Goal: Answer question/provide support: Share knowledge or assist other users

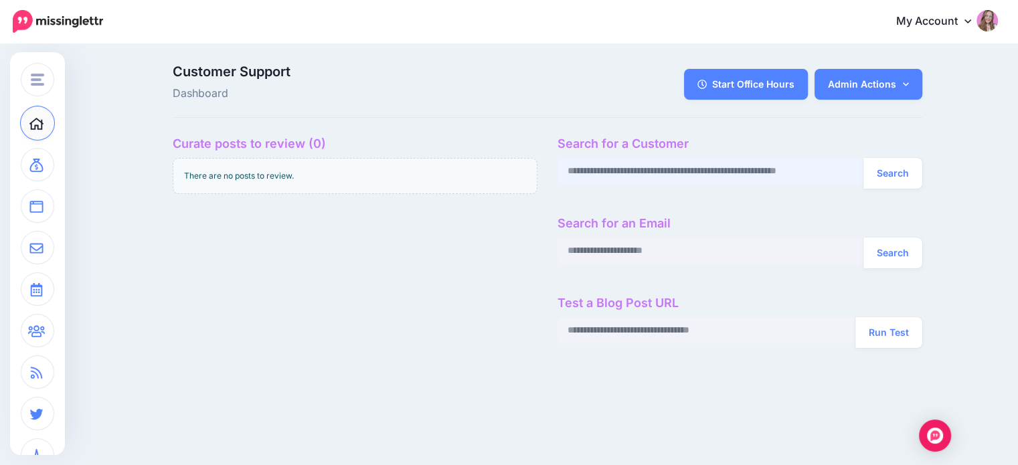
click at [599, 175] on input "text" at bounding box center [711, 171] width 307 height 26
paste input "**********"
type input "**********"
click at [863, 158] on button "Search" at bounding box center [892, 173] width 59 height 31
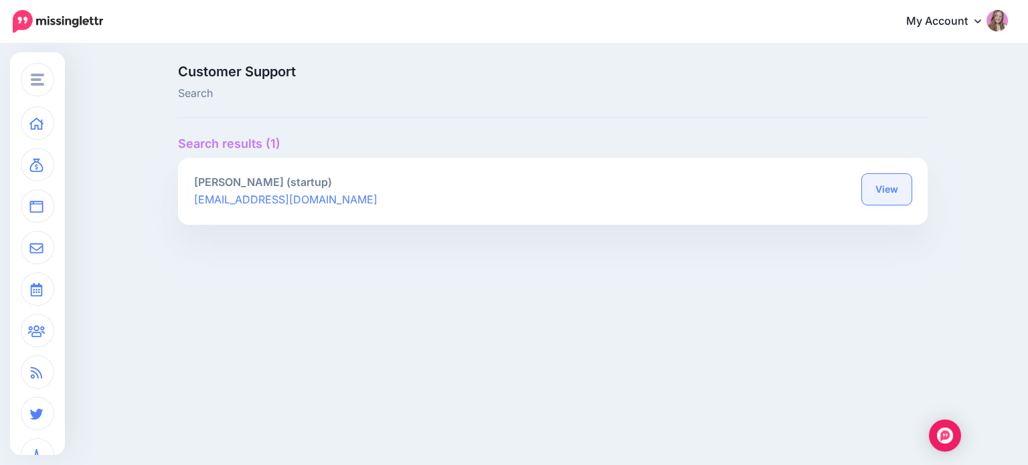
click at [884, 193] on link "View" at bounding box center [887, 189] width 50 height 31
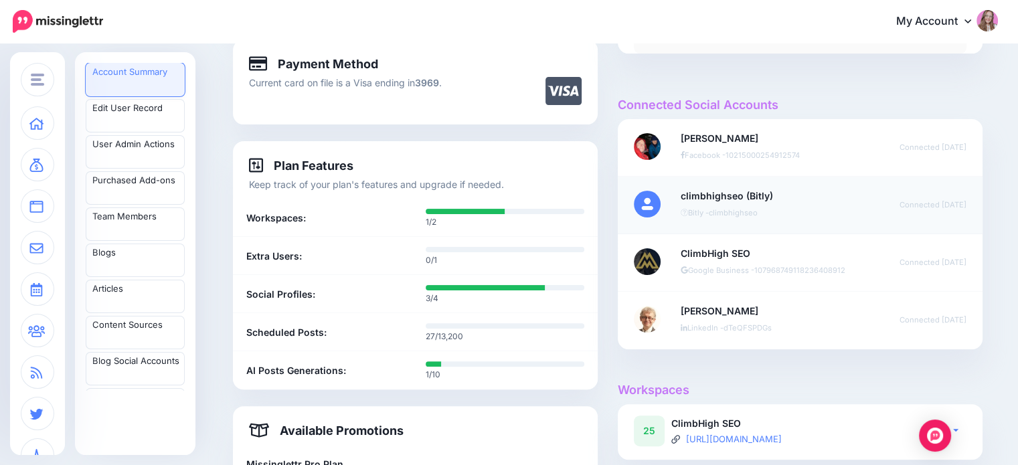
scroll to position [566, 0]
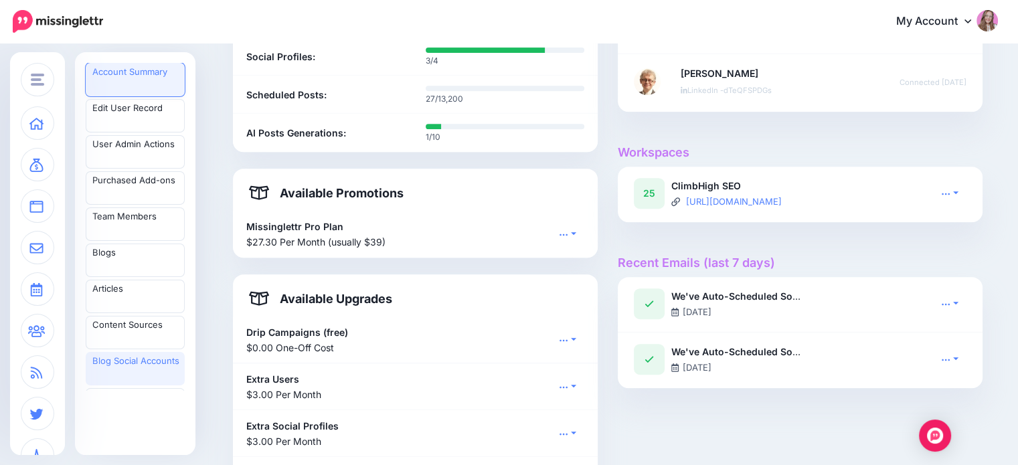
click at [149, 365] on link "Blog Social Accounts" at bounding box center [135, 368] width 99 height 33
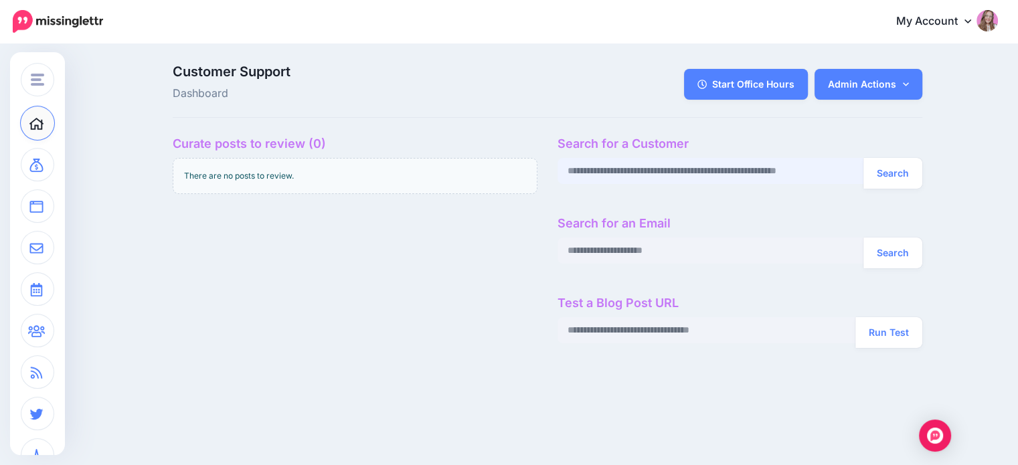
drag, startPoint x: 0, startPoint y: 0, endPoint x: 632, endPoint y: 177, distance: 656.0
click at [632, 177] on input "text" at bounding box center [711, 171] width 307 height 26
paste input "**********"
type input "**********"
click at [863, 158] on button "Search" at bounding box center [892, 173] width 59 height 31
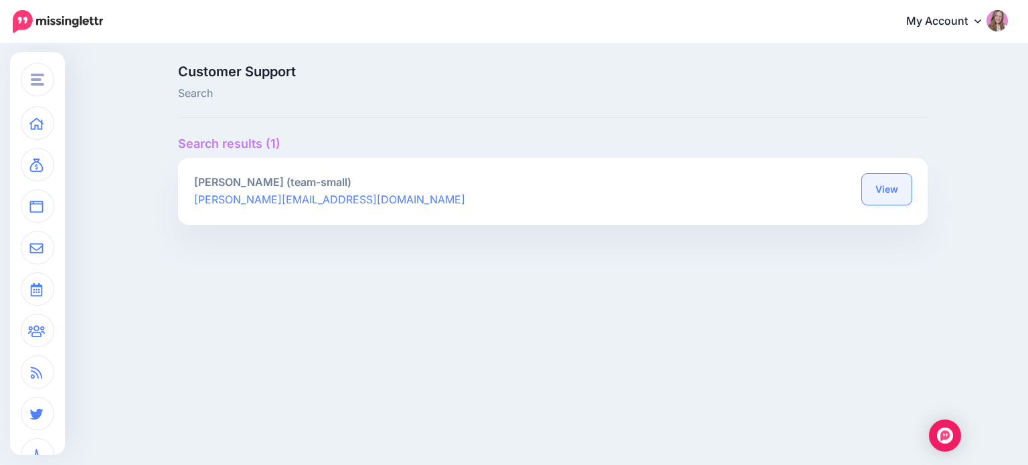
click at [884, 190] on link "View" at bounding box center [887, 189] width 50 height 31
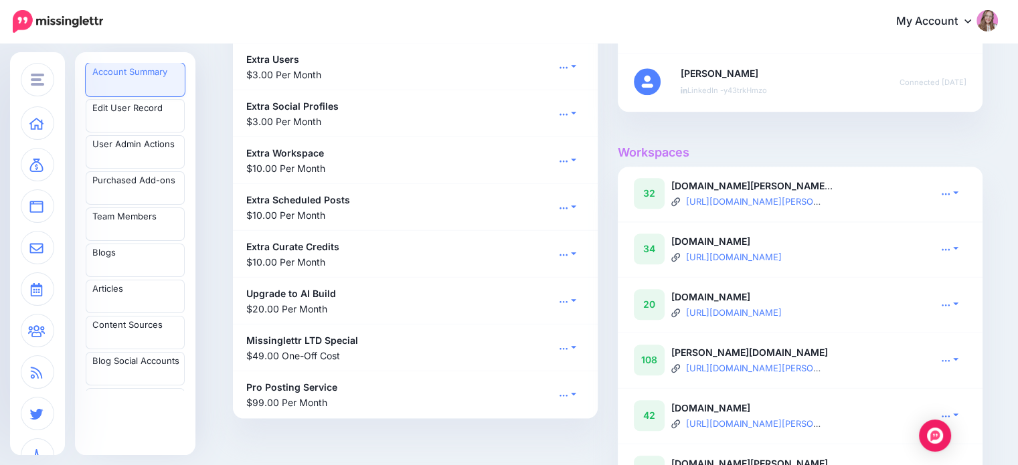
scroll to position [1367, 0]
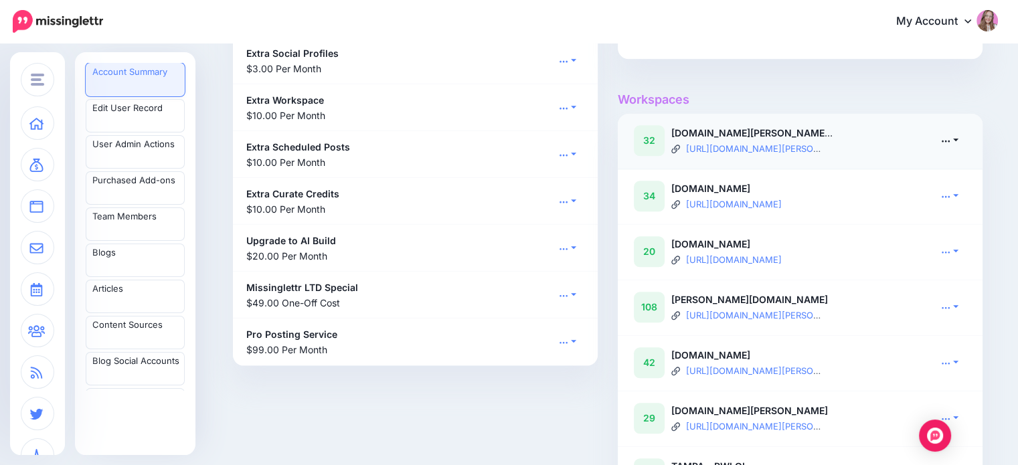
click at [949, 145] on icon at bounding box center [945, 140] width 9 height 9
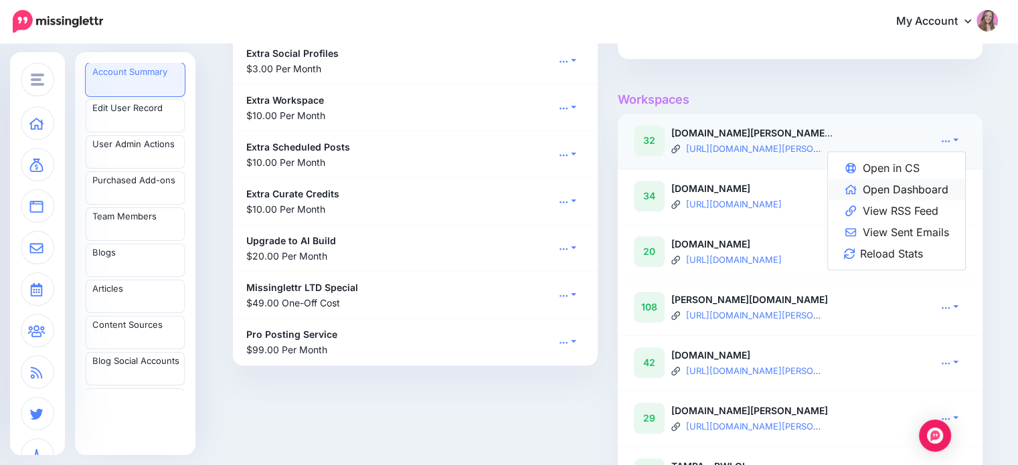
click at [911, 197] on link "Open Dashboard" at bounding box center [896, 189] width 137 height 21
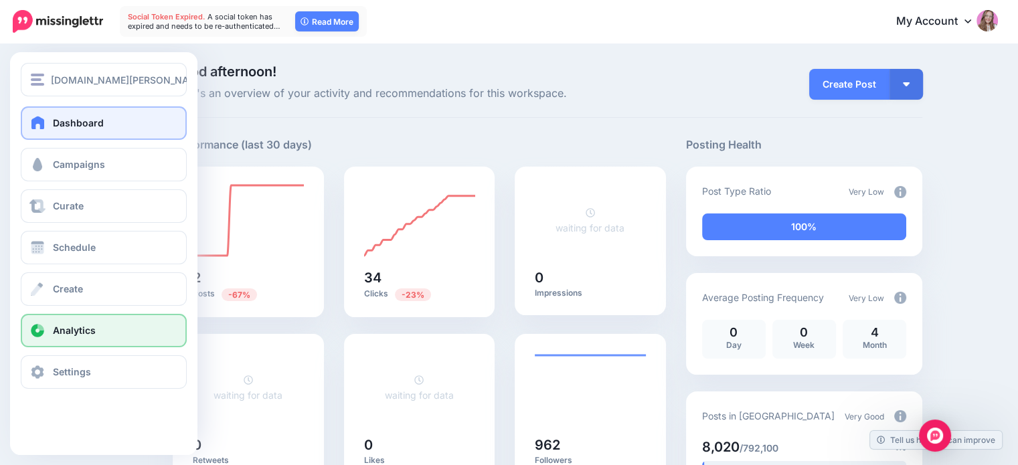
click at [84, 329] on span "Analytics" at bounding box center [74, 330] width 43 height 11
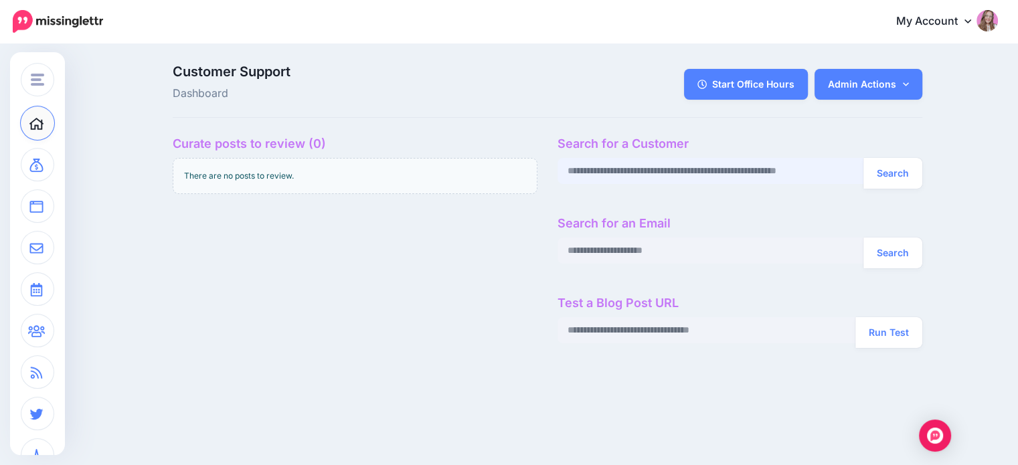
click at [644, 172] on input "text" at bounding box center [711, 171] width 307 height 26
paste input "**********"
type input "**********"
click at [863, 158] on button "Search" at bounding box center [892, 173] width 59 height 31
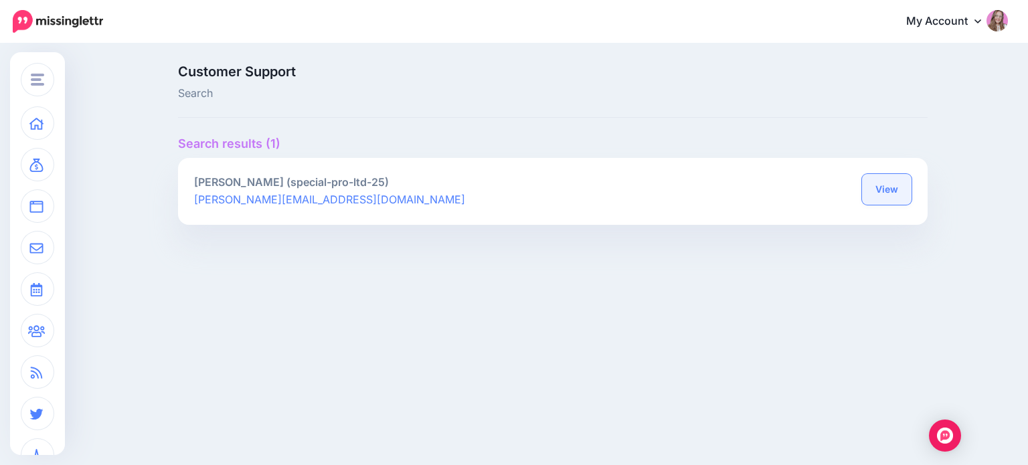
click at [873, 189] on link "View" at bounding box center [887, 189] width 50 height 31
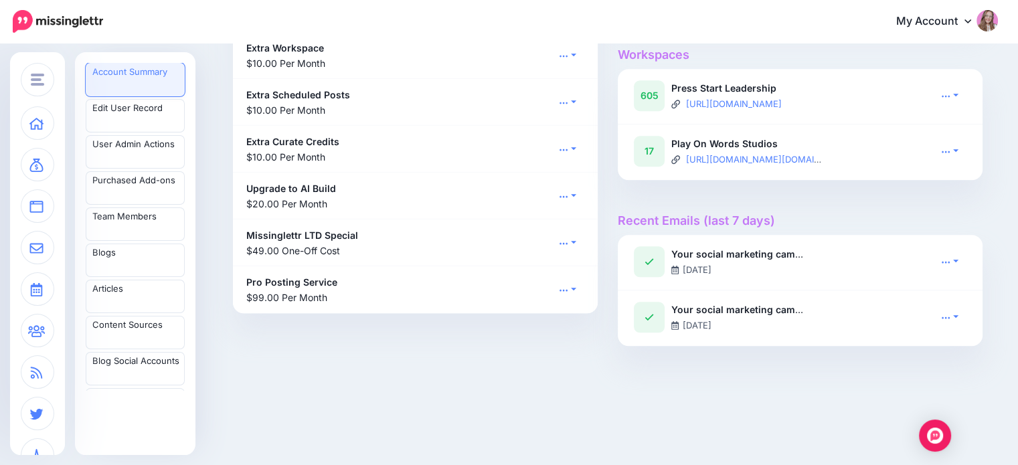
scroll to position [1167, 0]
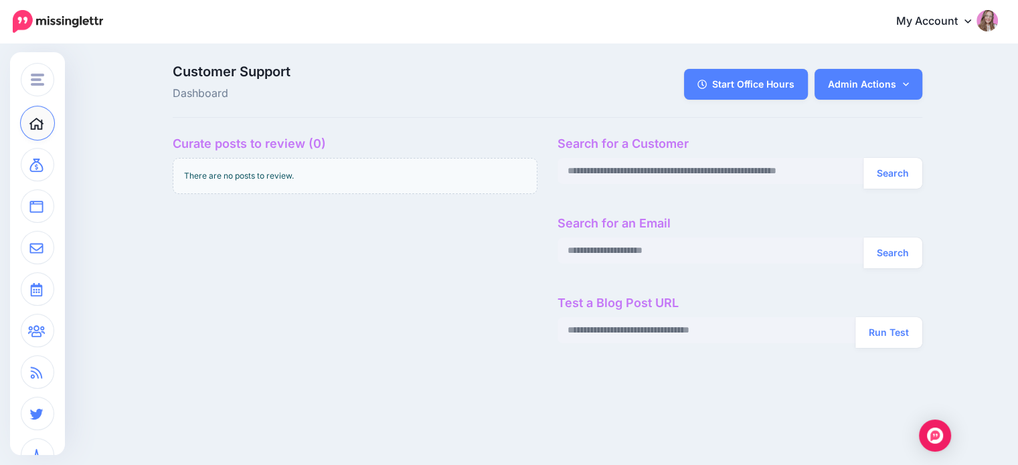
click at [676, 167] on input "text" at bounding box center [711, 171] width 307 height 26
type input "**********"
click at [863, 158] on button "Search" at bounding box center [892, 173] width 59 height 31
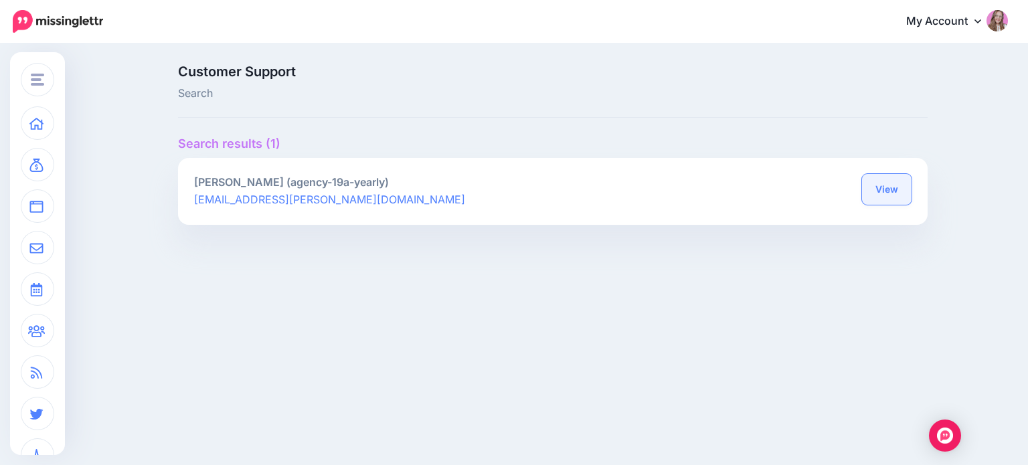
click at [882, 190] on link "View" at bounding box center [887, 189] width 50 height 31
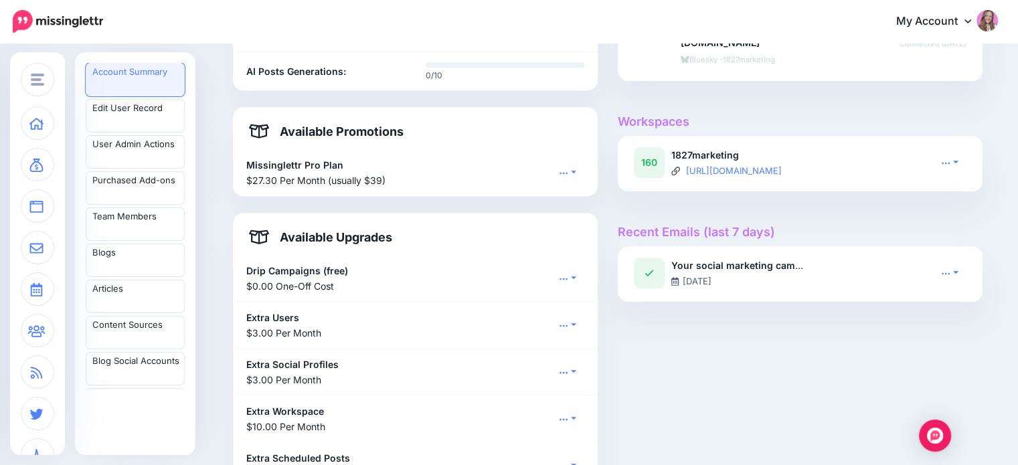
scroll to position [907, 0]
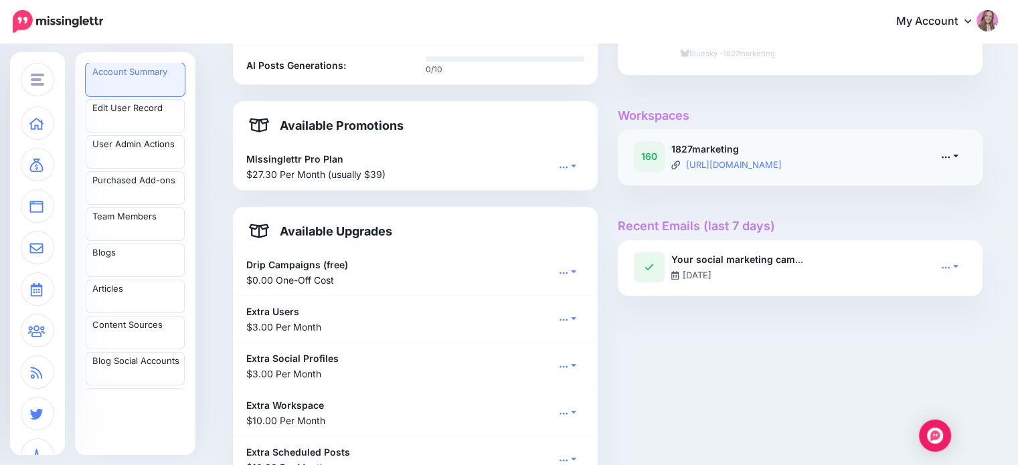
click at [956, 152] on link at bounding box center [949, 156] width 33 height 19
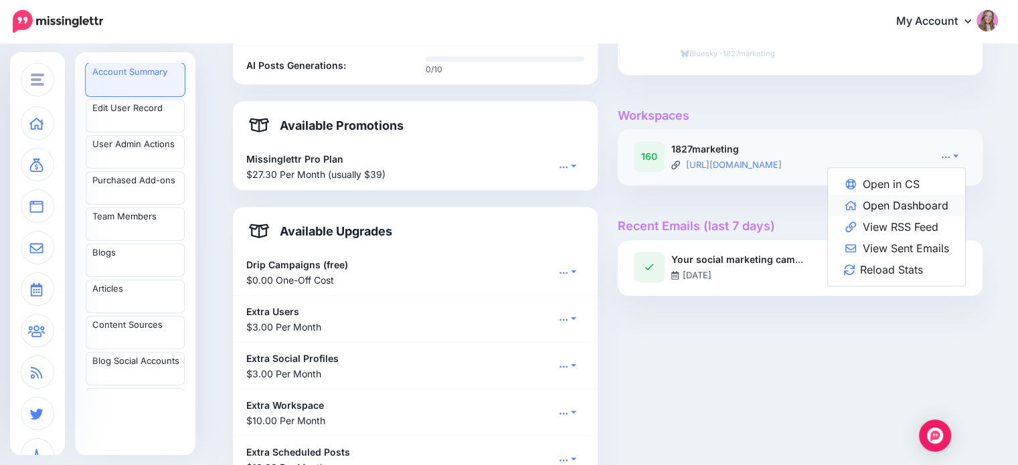
click at [938, 203] on link "Open Dashboard" at bounding box center [896, 205] width 137 height 21
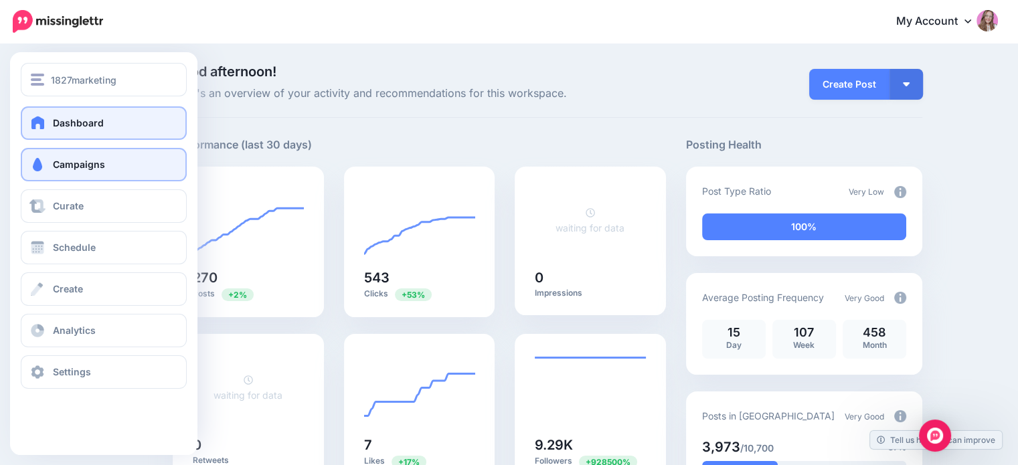
click at [91, 173] on link "Campaigns" at bounding box center [104, 164] width 166 height 33
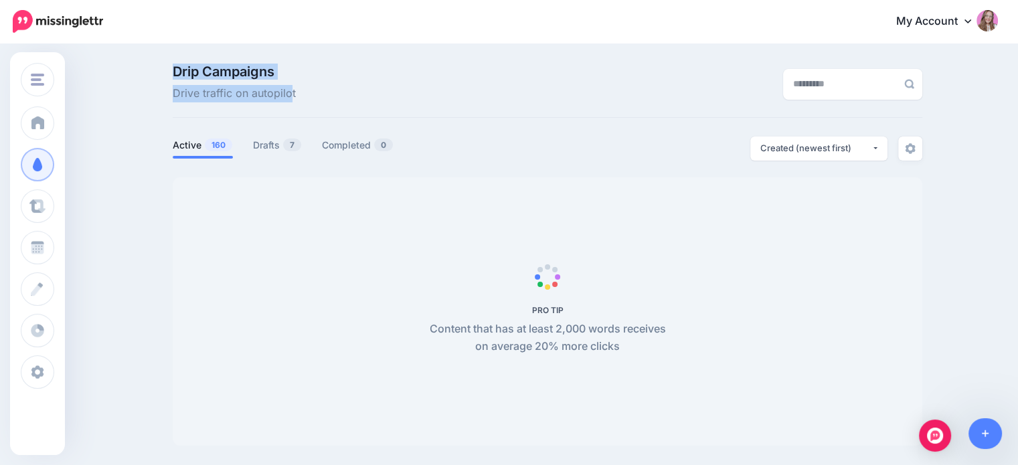
drag, startPoint x: 179, startPoint y: 72, endPoint x: 304, endPoint y: 90, distance: 125.9
click at [304, 90] on div "Drip Campaigns Drive traffic on autopilot" at bounding box center [419, 83] width 513 height 37
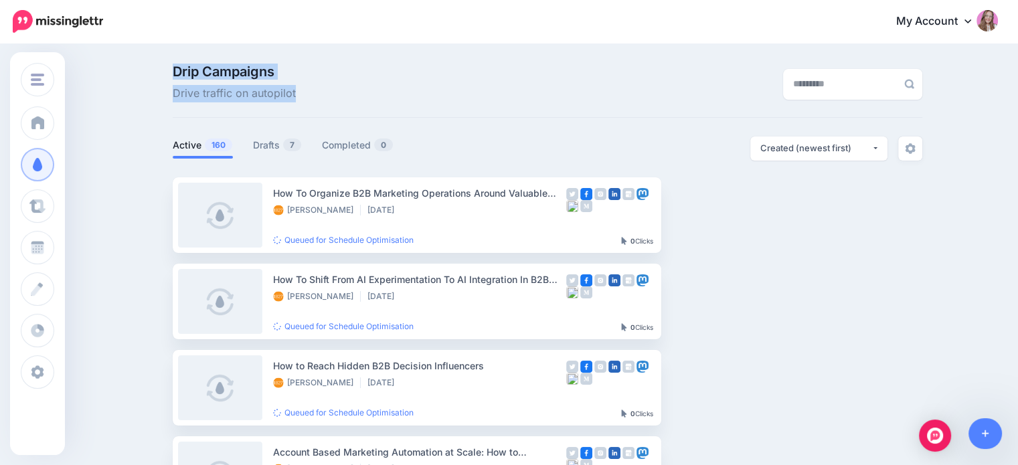
click at [304, 90] on div "Drip Campaigns Drive traffic on autopilot" at bounding box center [419, 83] width 513 height 37
drag, startPoint x: 304, startPoint y: 90, endPoint x: 231, endPoint y: 73, distance: 75.0
click at [231, 73] on div "Drip Campaigns Drive traffic on autopilot" at bounding box center [419, 83] width 513 height 37
click at [231, 73] on span "Drip Campaigns" at bounding box center [234, 71] width 123 height 13
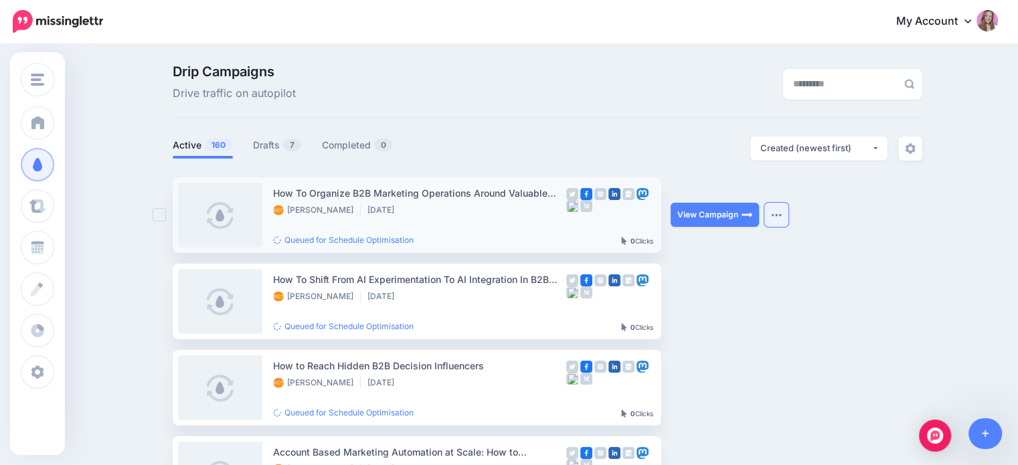
click at [784, 207] on button "button" at bounding box center [776, 215] width 24 height 24
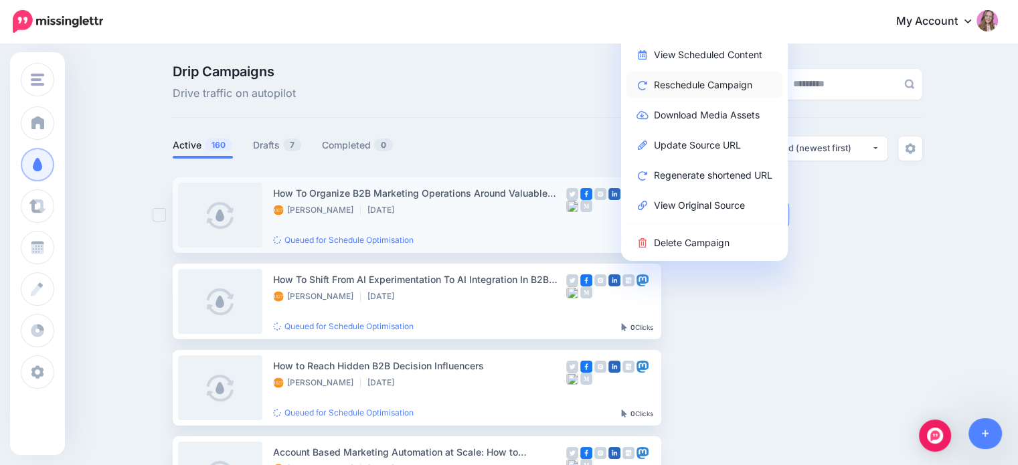
click at [688, 84] on link "Reschedule Campaign" at bounding box center [704, 85] width 156 height 26
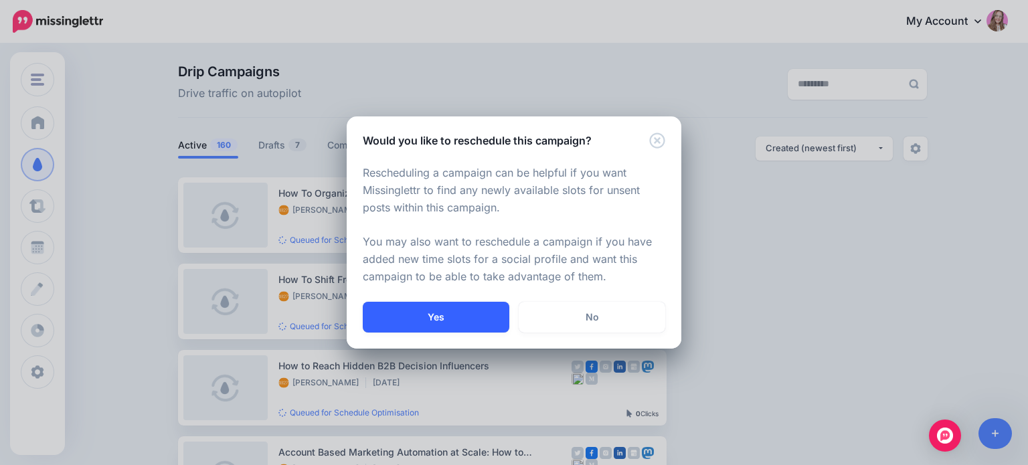
click at [436, 317] on button "Yes" at bounding box center [436, 317] width 147 height 31
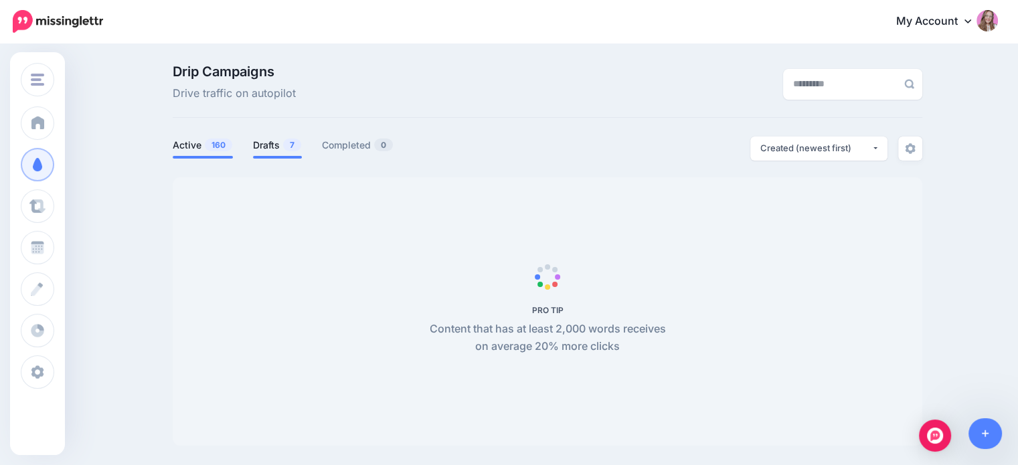
click at [272, 155] on li "Drafts 7" at bounding box center [277, 148] width 49 height 22
click at [270, 153] on link "Drafts 7" at bounding box center [277, 145] width 49 height 16
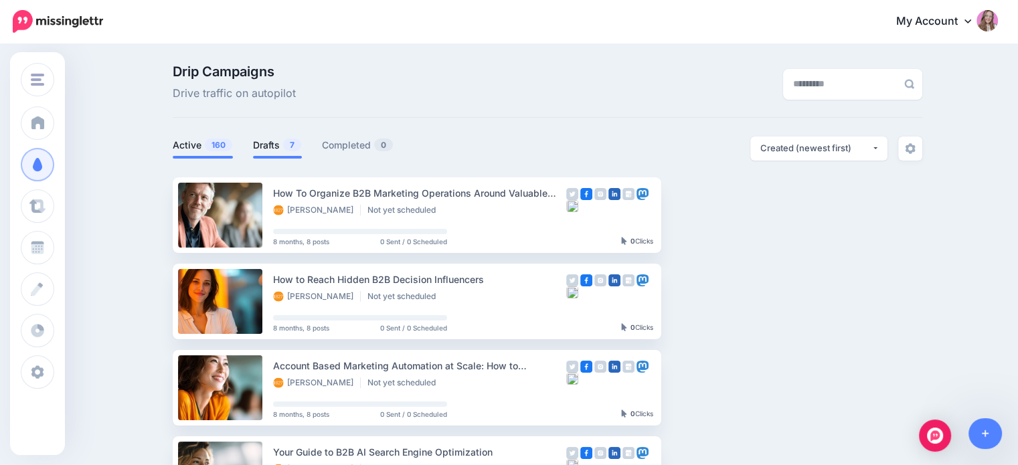
click at [203, 152] on link "Active 160" at bounding box center [203, 145] width 60 height 16
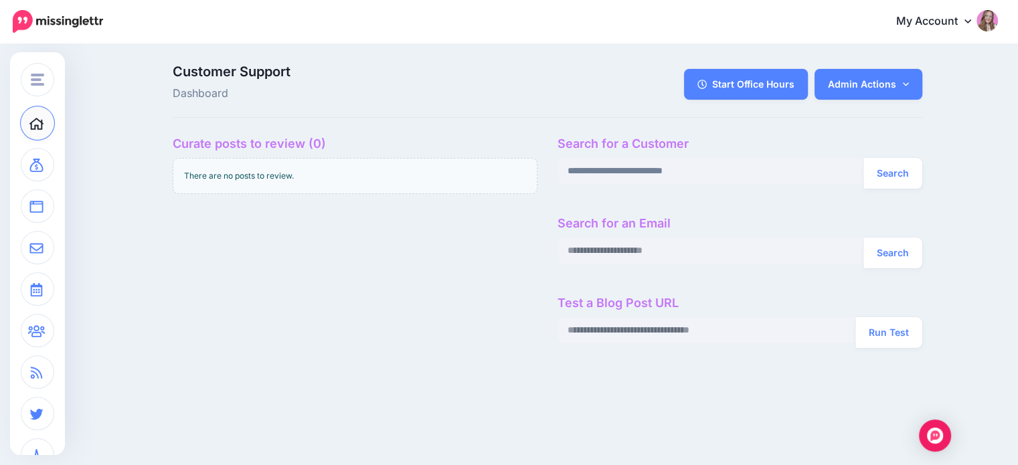
type input "**********"
click at [863, 158] on button "Search" at bounding box center [892, 173] width 59 height 31
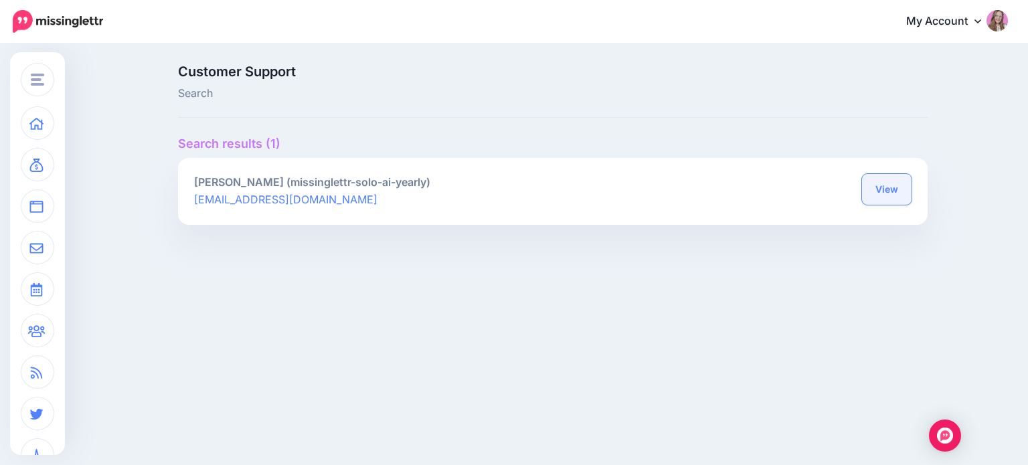
click at [908, 184] on link "View" at bounding box center [887, 189] width 50 height 31
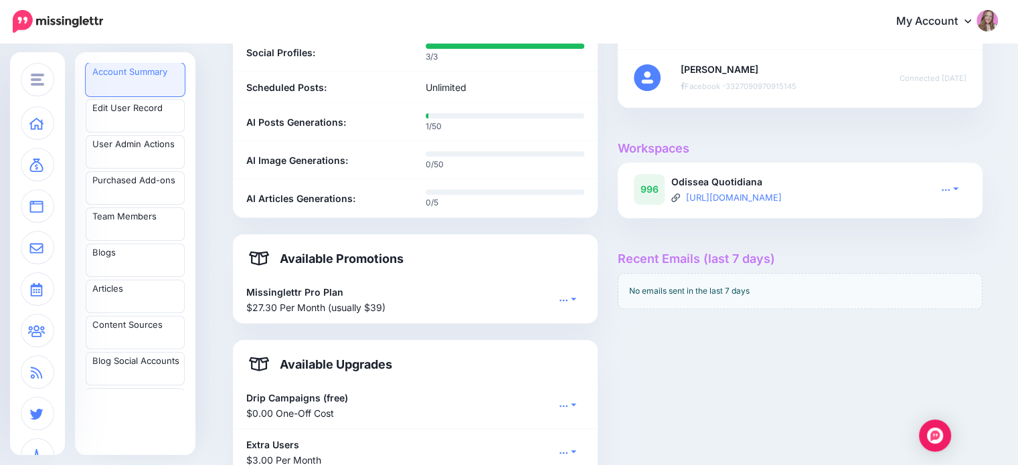
scroll to position [572, 0]
click at [952, 178] on link at bounding box center [949, 187] width 33 height 19
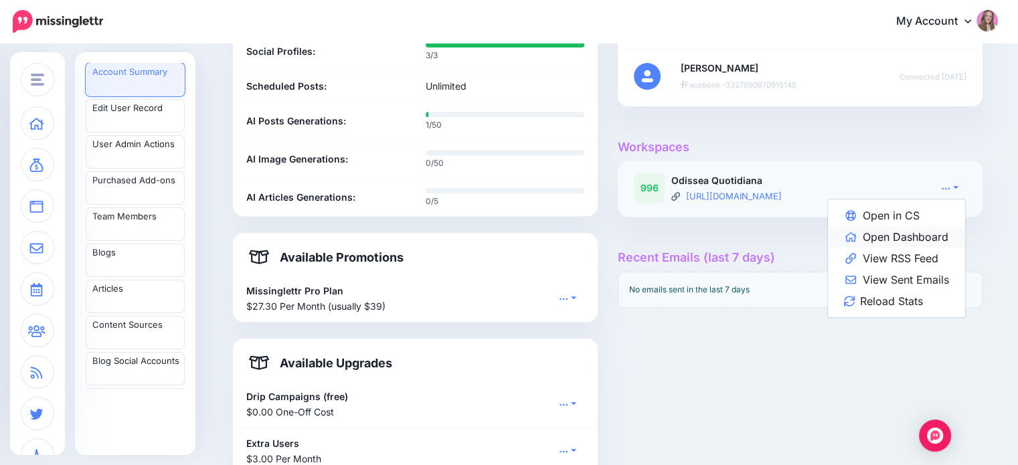
click at [932, 234] on link "Open Dashboard" at bounding box center [896, 236] width 137 height 21
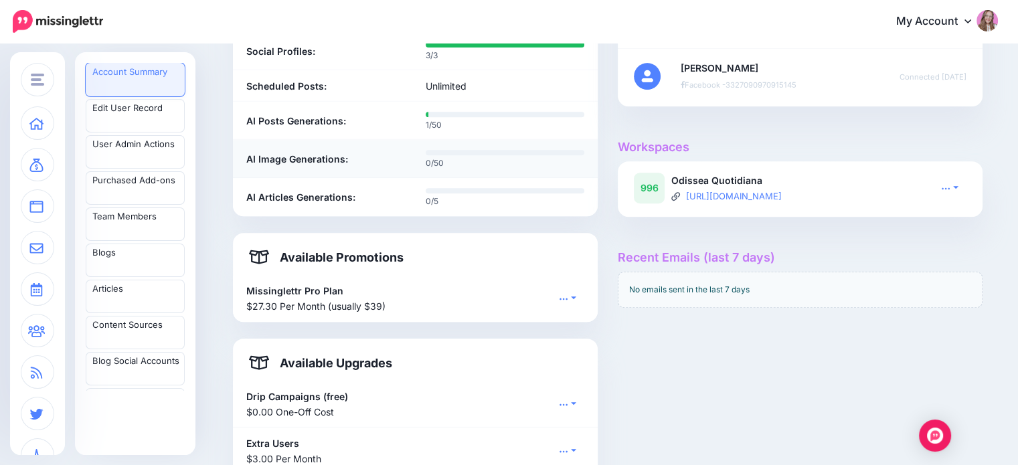
scroll to position [0, 0]
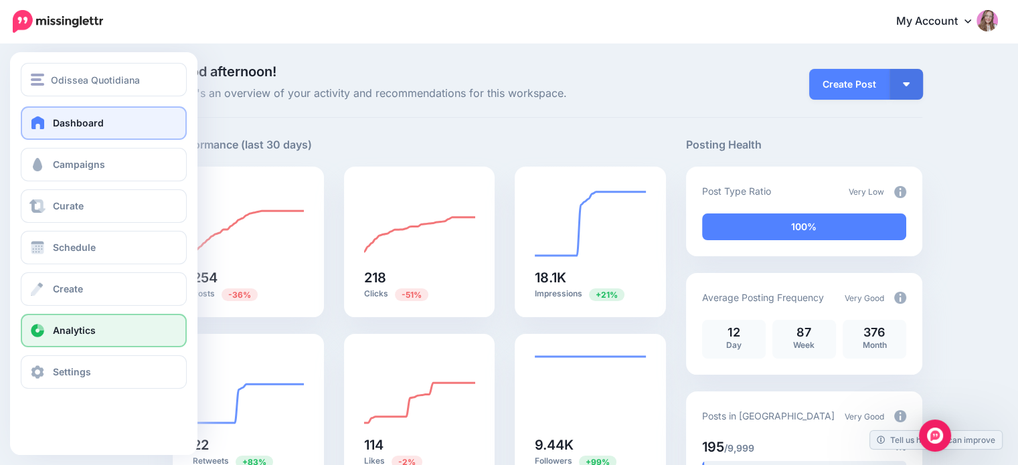
click at [76, 335] on span "Analytics" at bounding box center [74, 330] width 43 height 11
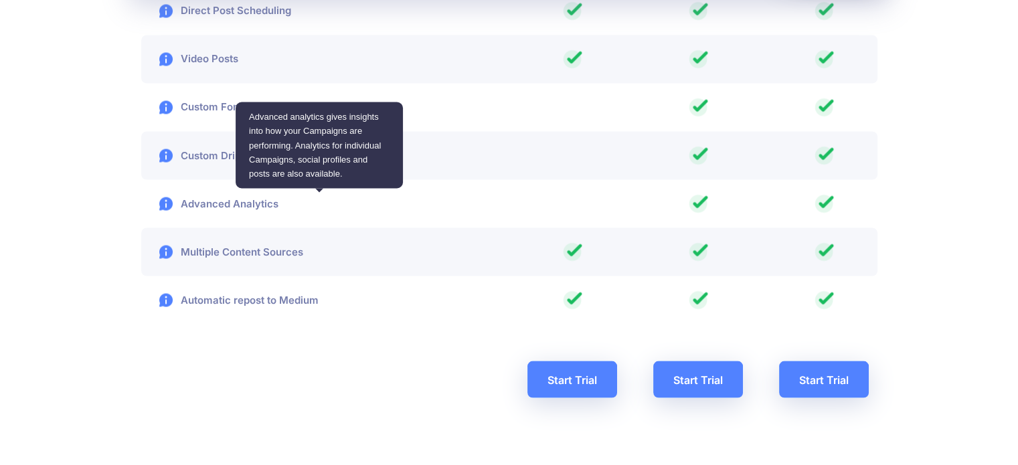
scroll to position [2341, 0]
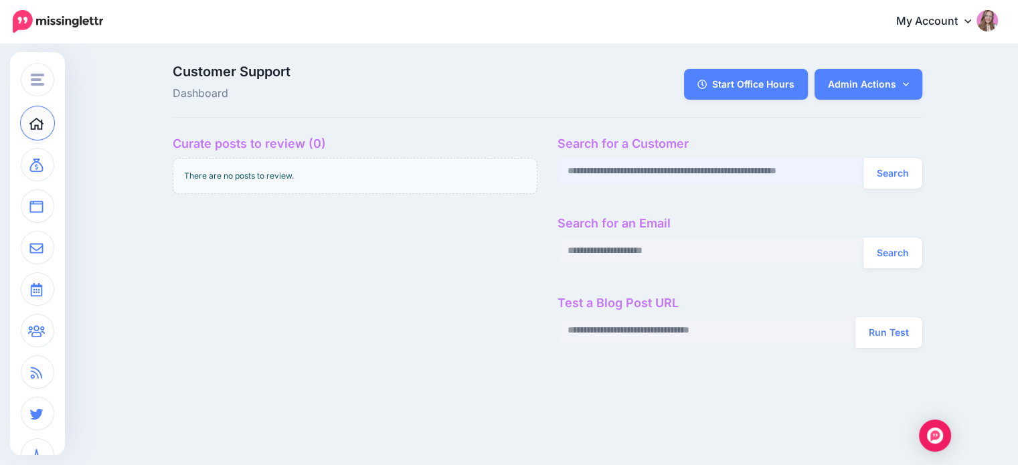
click at [596, 162] on input "text" at bounding box center [711, 171] width 307 height 26
paste input "**********"
type input "**********"
click at [863, 158] on button "Search" at bounding box center [892, 173] width 59 height 31
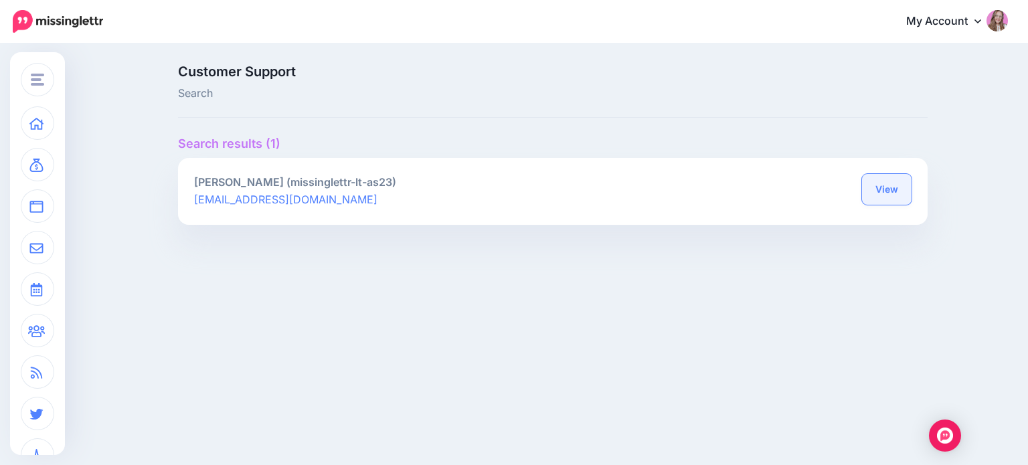
click at [894, 189] on link "View" at bounding box center [887, 189] width 50 height 31
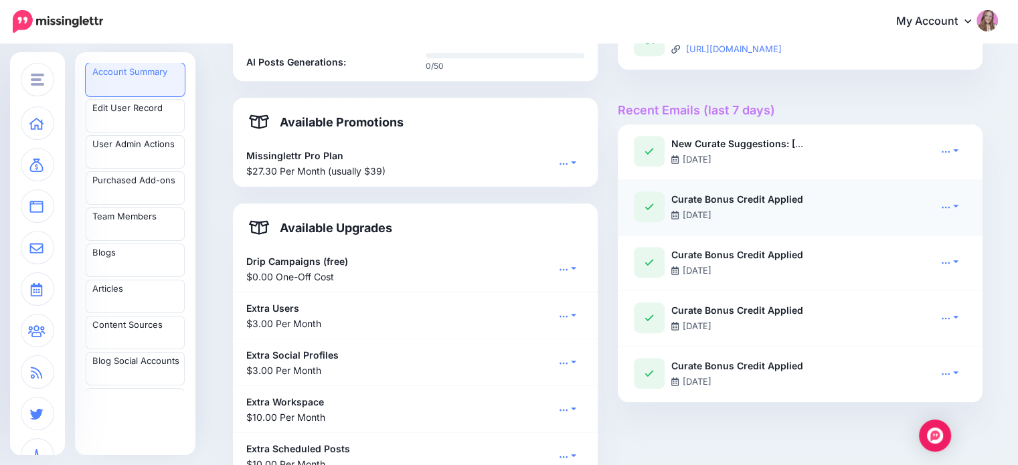
scroll to position [695, 0]
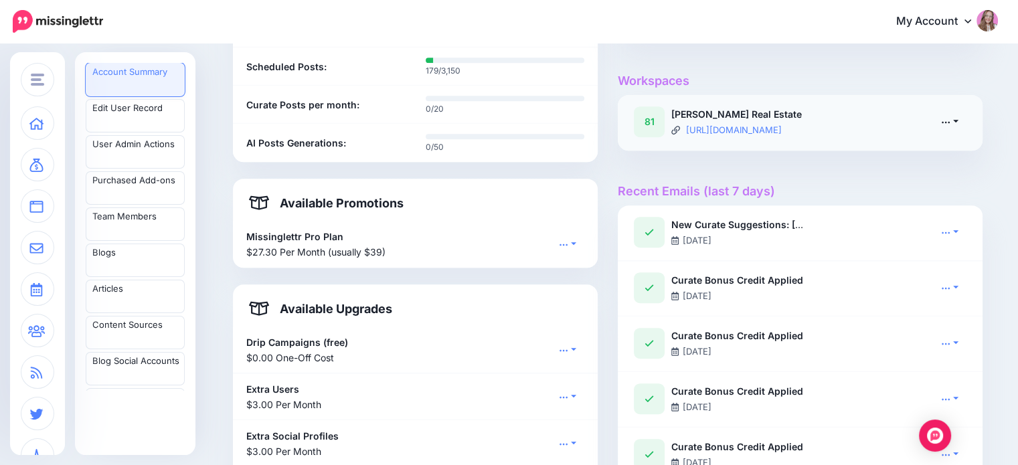
click at [960, 122] on link at bounding box center [949, 121] width 33 height 19
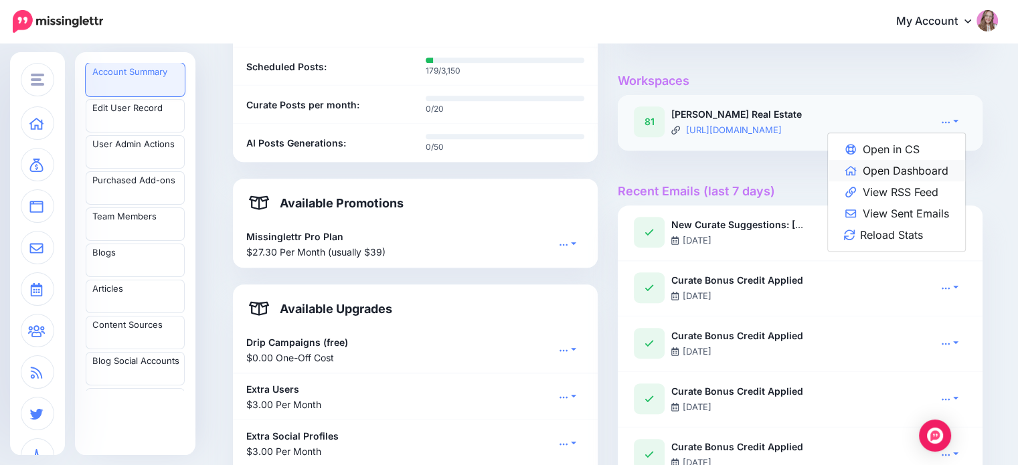
click at [922, 173] on link "Open Dashboard" at bounding box center [896, 170] width 137 height 21
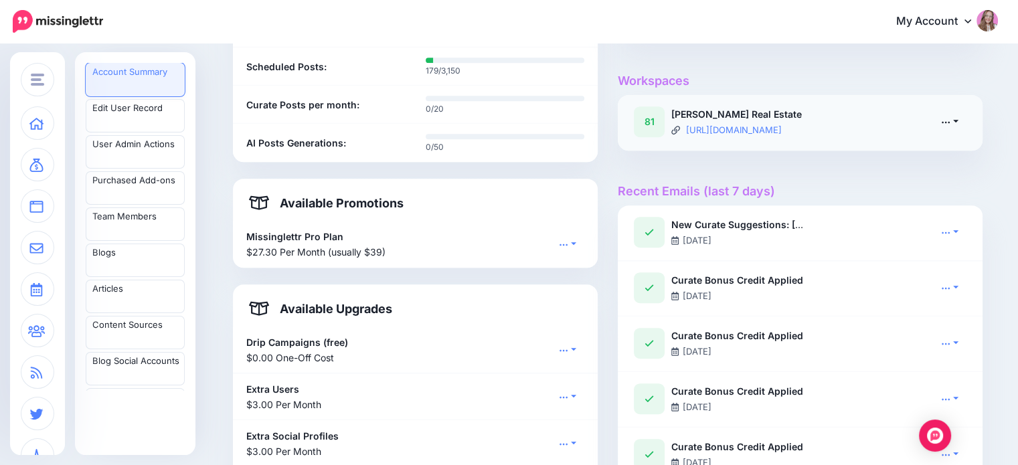
click at [959, 116] on link at bounding box center [949, 121] width 33 height 19
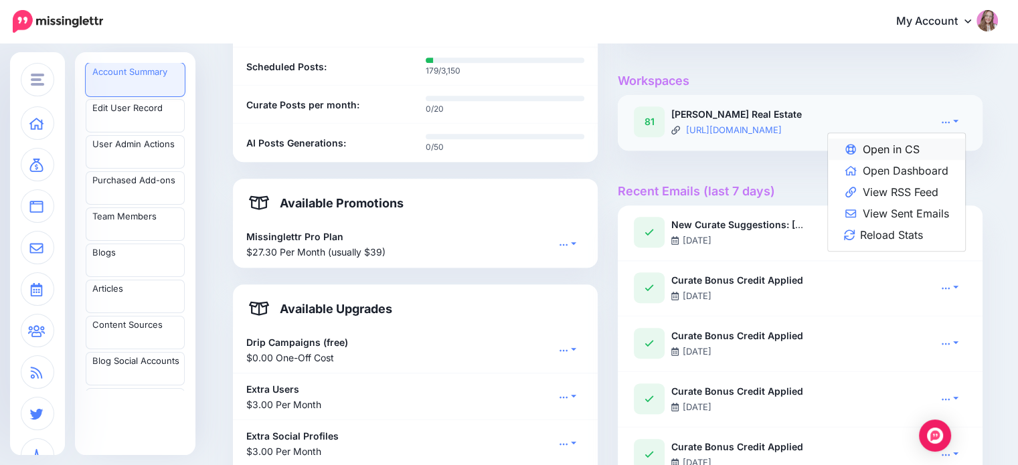
click at [938, 152] on link "Open in CS" at bounding box center [896, 149] width 137 height 21
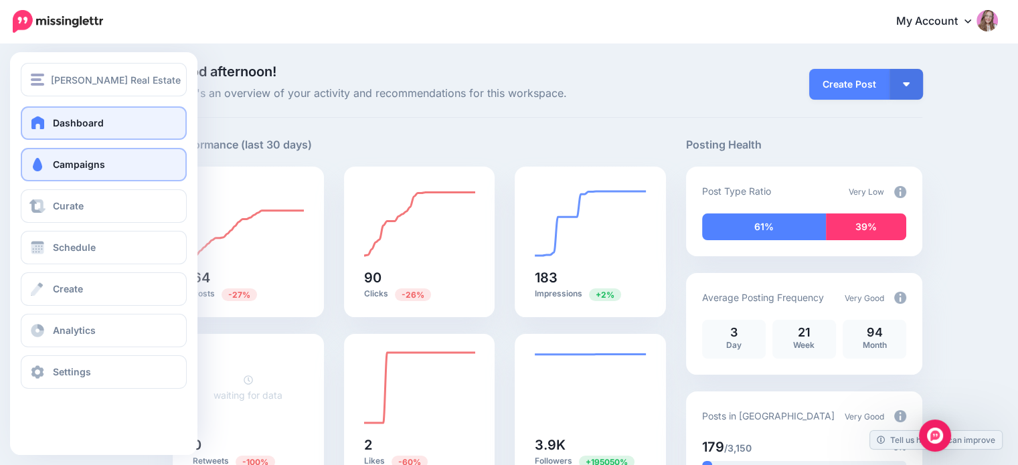
click at [53, 165] on span "Campaigns" at bounding box center [79, 164] width 52 height 11
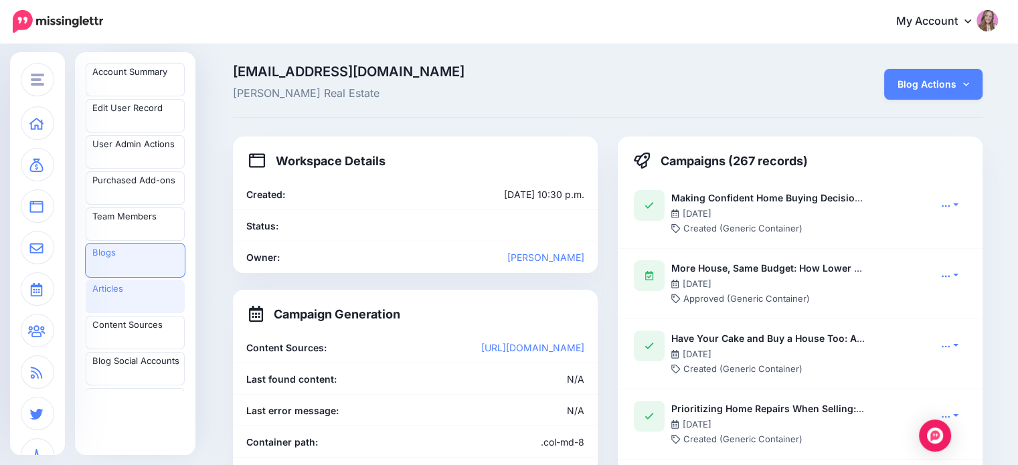
click at [132, 298] on link "Articles" at bounding box center [135, 296] width 99 height 33
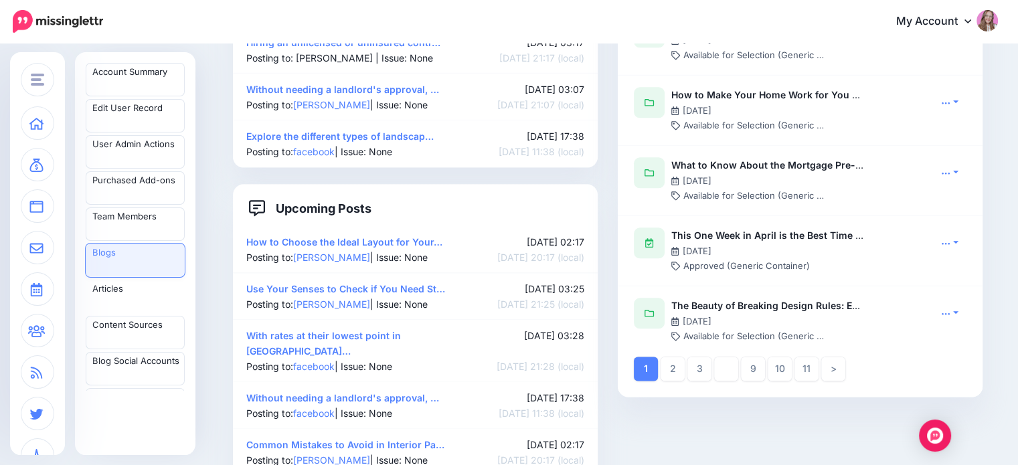
scroll to position [1603, 0]
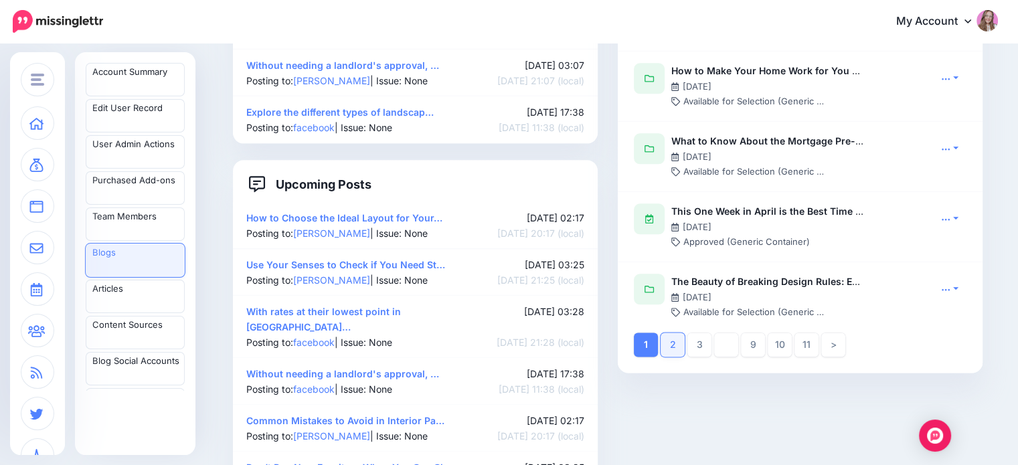
click at [677, 345] on link "2" at bounding box center [673, 345] width 24 height 24
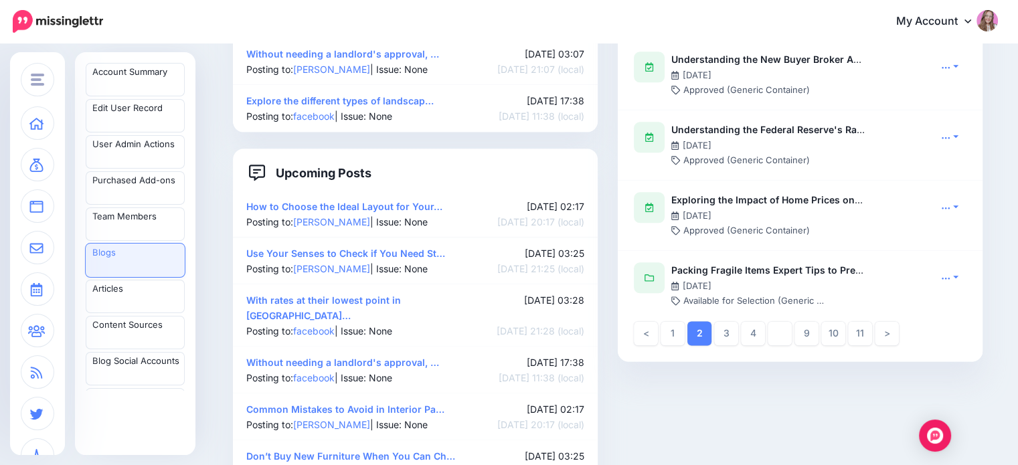
scroll to position [1614, 0]
click at [674, 333] on link "1" at bounding box center [673, 333] width 24 height 24
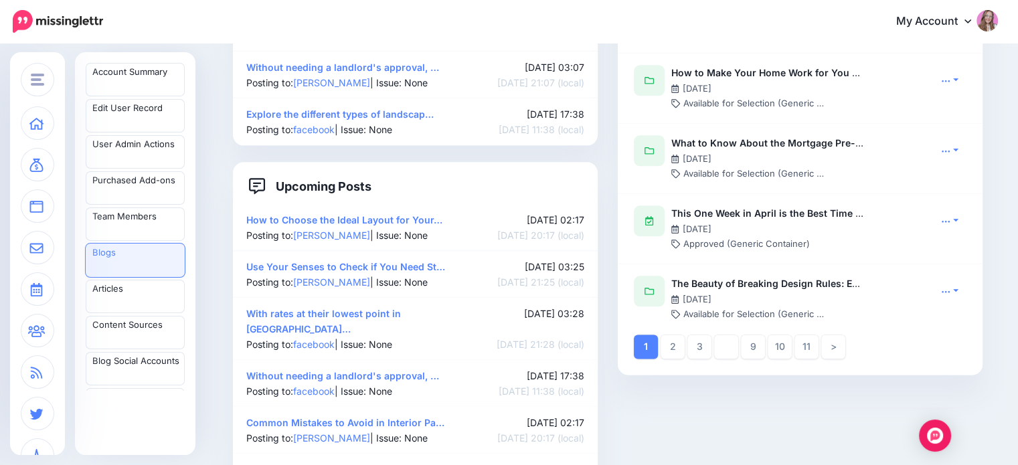
scroll to position [1606, 0]
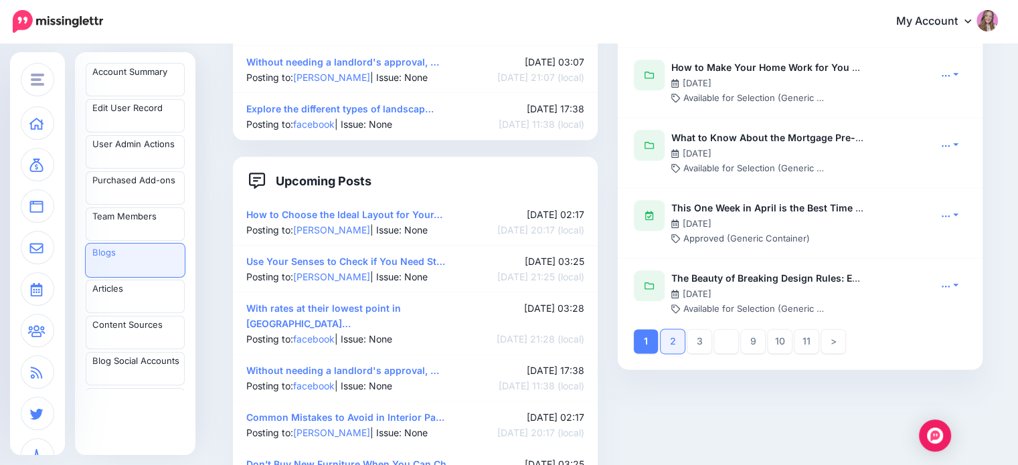
click at [672, 347] on link "2" at bounding box center [673, 341] width 24 height 24
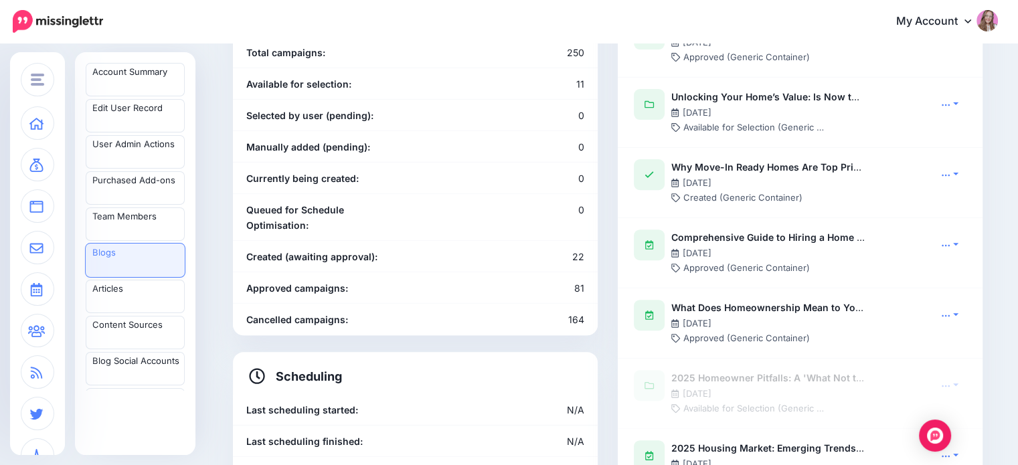
scroll to position [495, 0]
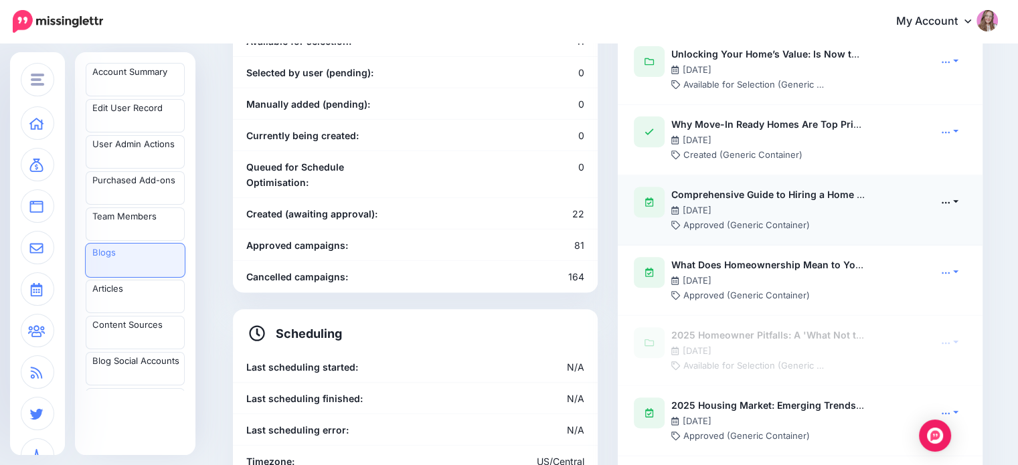
click at [956, 200] on link at bounding box center [949, 201] width 33 height 19
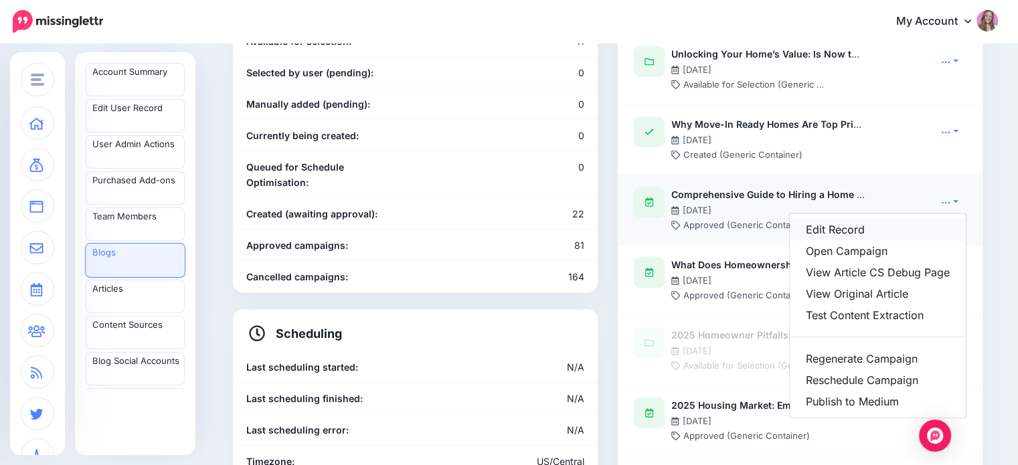
click at [851, 230] on link "Edit Record" at bounding box center [878, 229] width 176 height 21
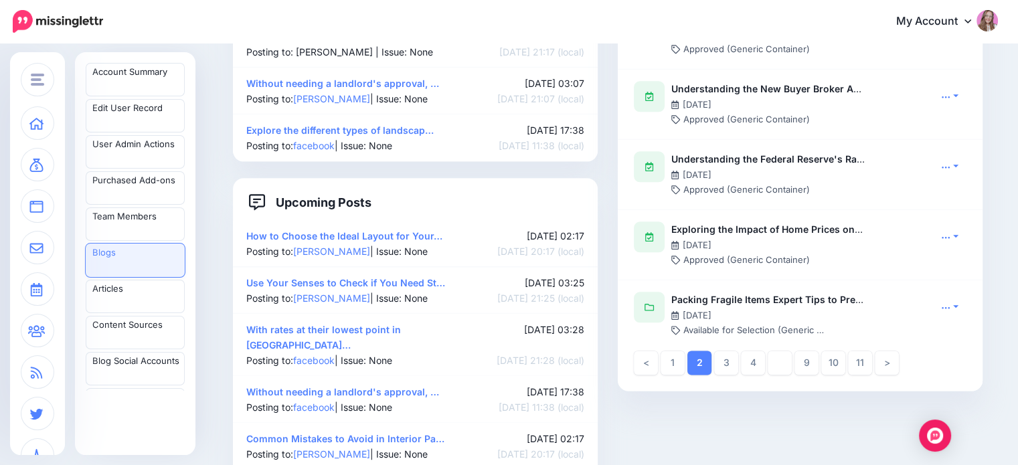
scroll to position [1644, 0]
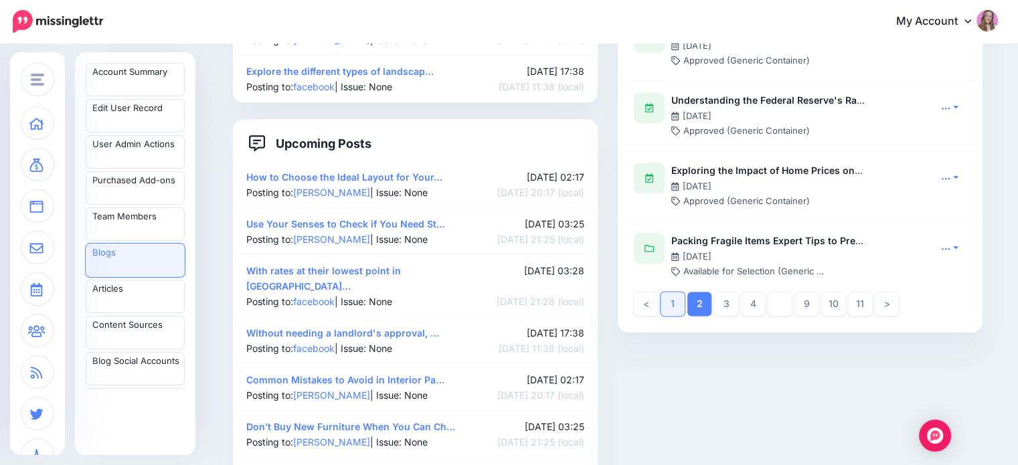
click at [676, 302] on link "1" at bounding box center [673, 304] width 24 height 24
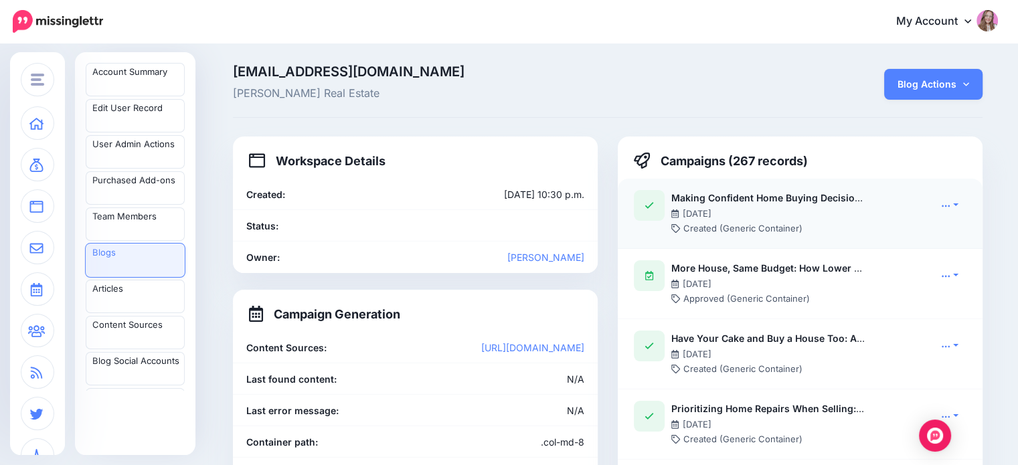
scroll to position [64, 0]
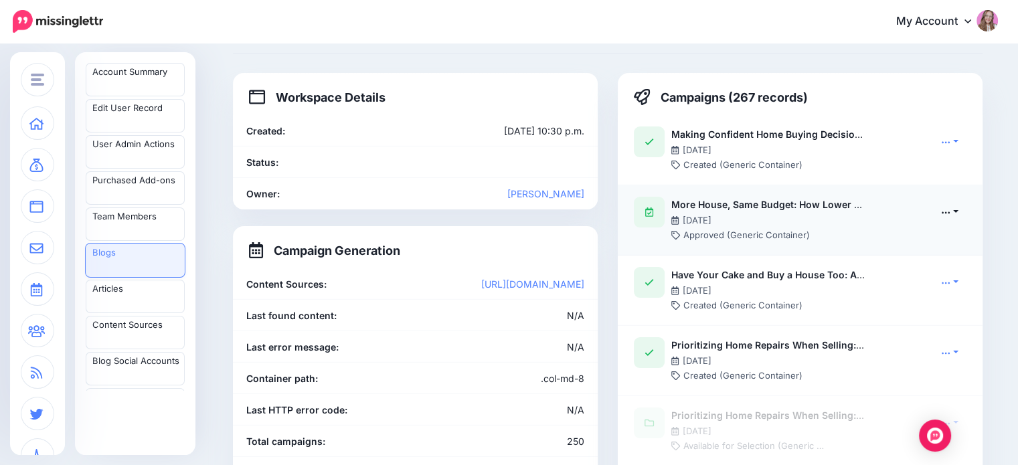
click at [950, 209] on icon at bounding box center [945, 211] width 9 height 9
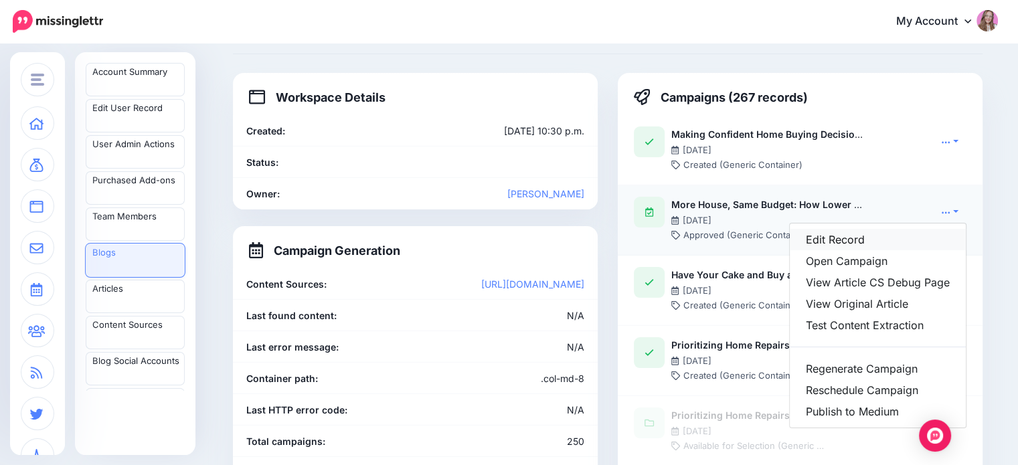
click at [846, 241] on link "Edit Record" at bounding box center [878, 239] width 176 height 21
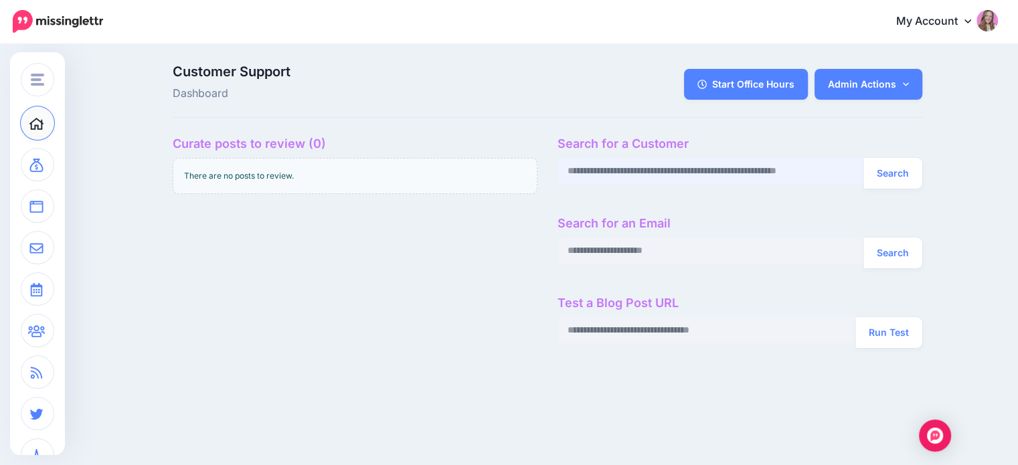
click at [600, 170] on input "text" at bounding box center [711, 171] width 307 height 26
paste input "**********"
type input "**********"
click at [863, 158] on button "Search" at bounding box center [892, 173] width 59 height 31
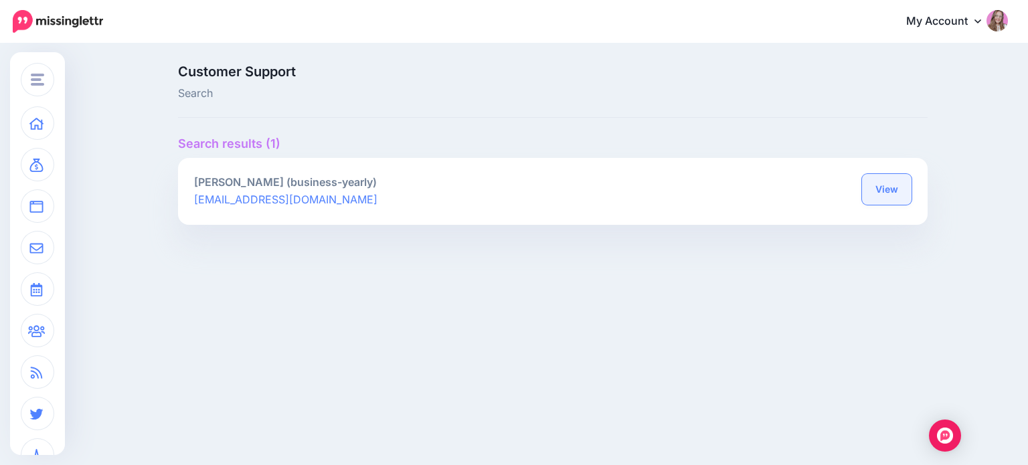
click at [887, 185] on link "View" at bounding box center [887, 189] width 50 height 31
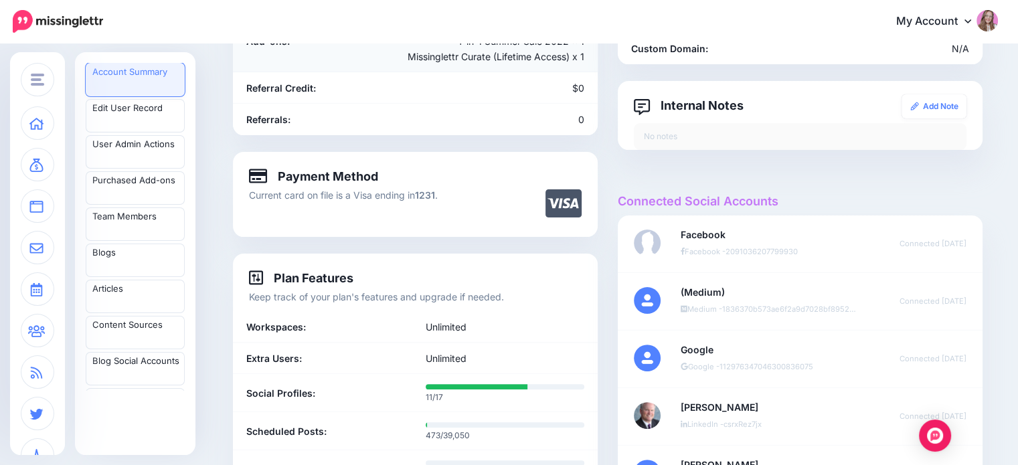
scroll to position [332, 0]
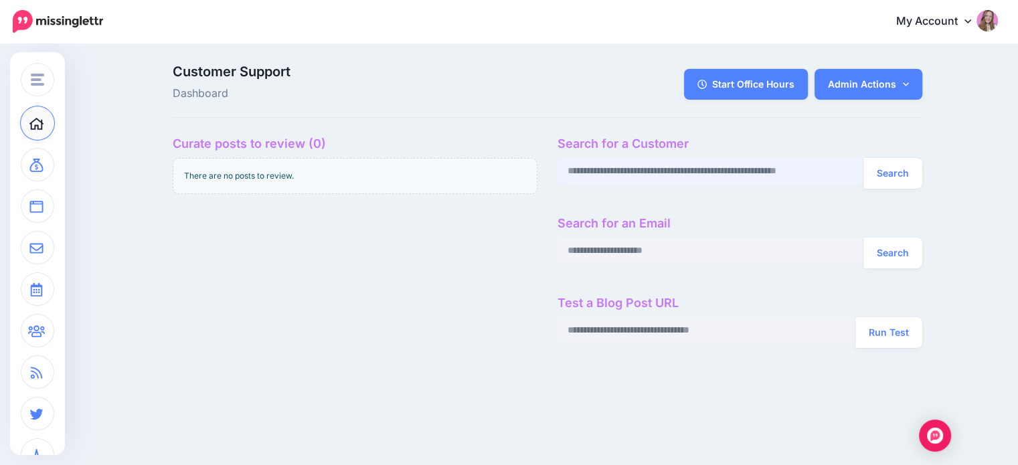
click at [659, 176] on input "text" at bounding box center [711, 171] width 307 height 26
paste input "**********"
type input "**********"
click at [863, 158] on button "Search" at bounding box center [892, 173] width 59 height 31
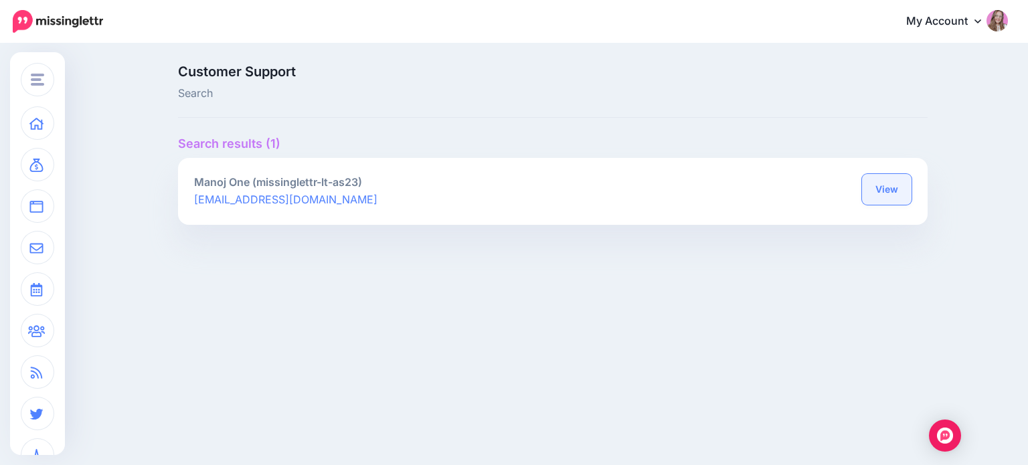
click at [878, 192] on link "View" at bounding box center [887, 189] width 50 height 31
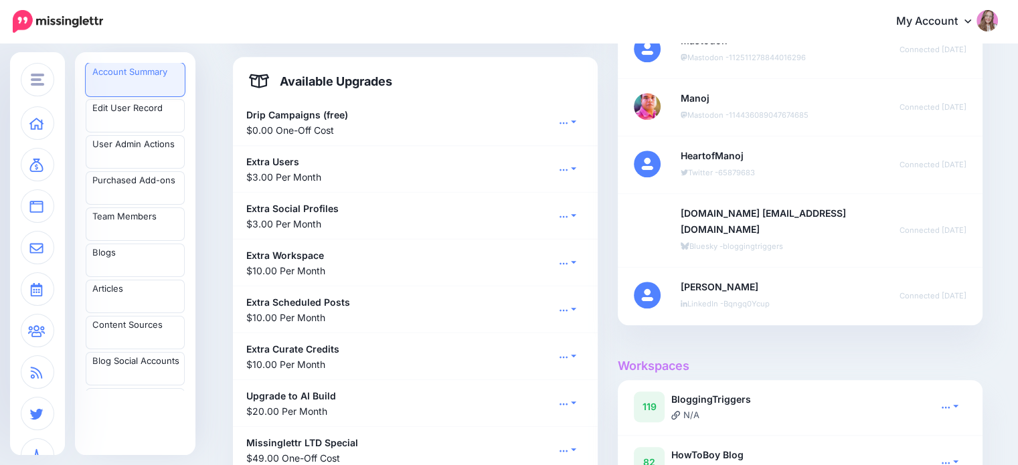
scroll to position [1079, 0]
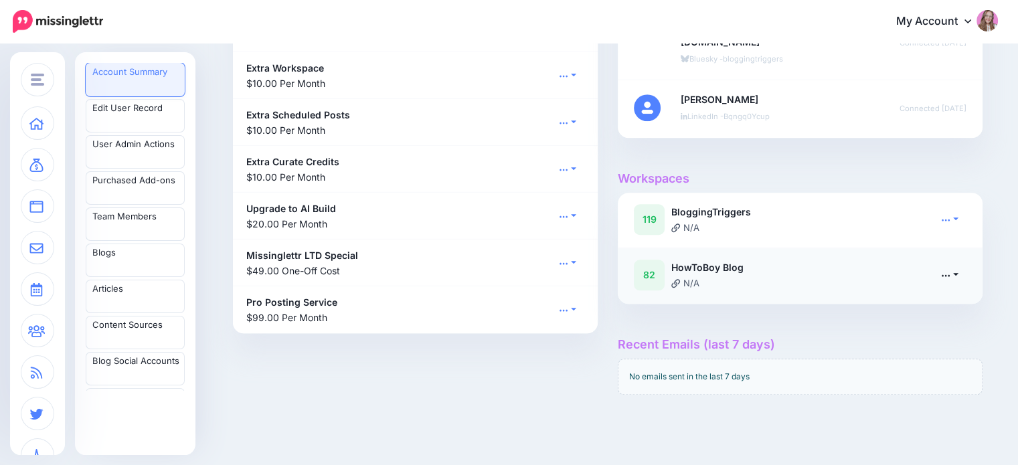
click at [956, 273] on link at bounding box center [949, 274] width 33 height 19
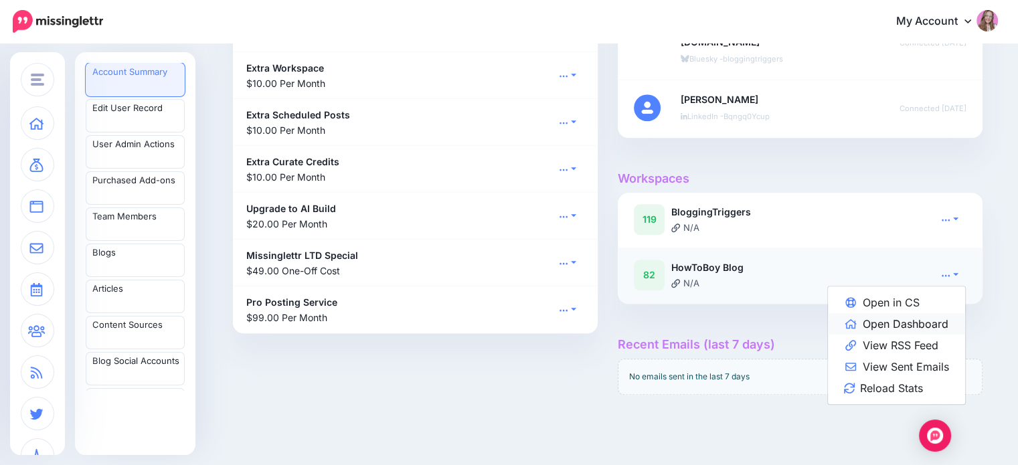
click at [913, 315] on link "Open Dashboard" at bounding box center [896, 323] width 137 height 21
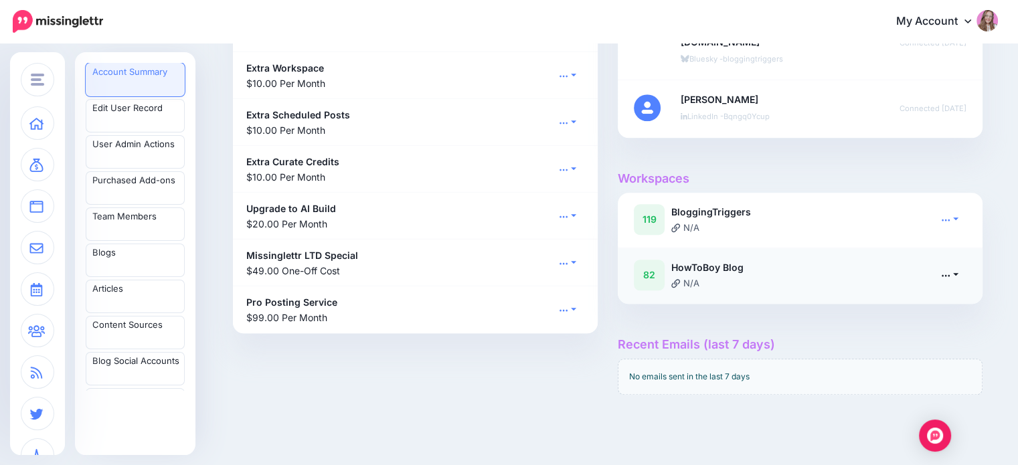
click at [950, 276] on icon at bounding box center [945, 274] width 9 height 9
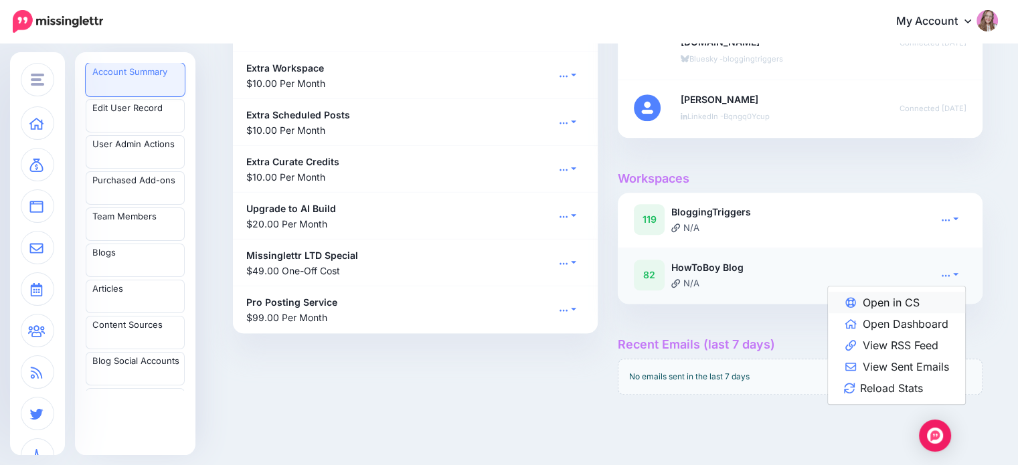
click at [900, 296] on link "Open in CS" at bounding box center [896, 302] width 137 height 21
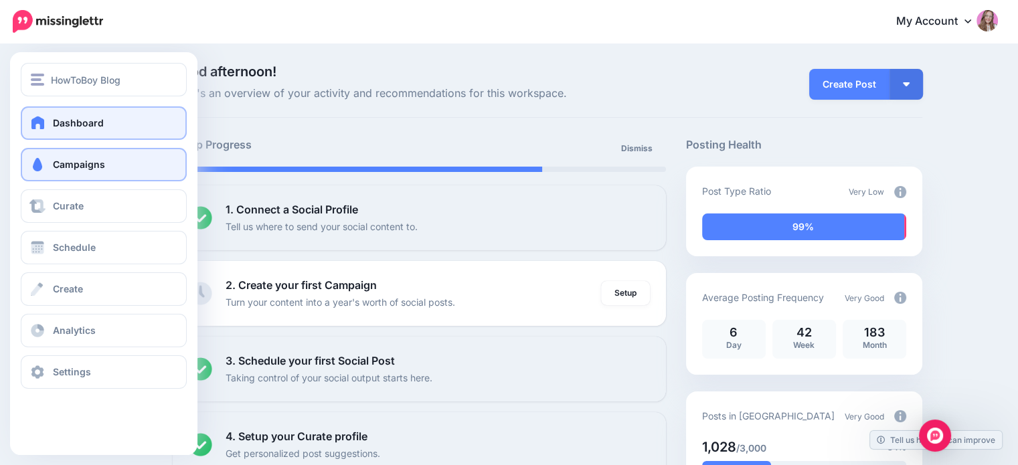
click at [48, 155] on link "Campaigns" at bounding box center [104, 164] width 166 height 33
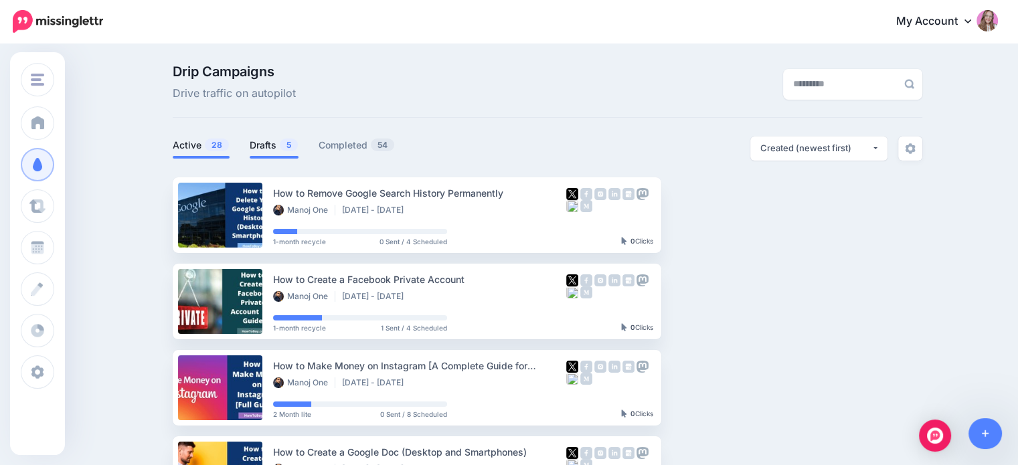
click at [269, 139] on link "Drafts 5" at bounding box center [274, 145] width 49 height 16
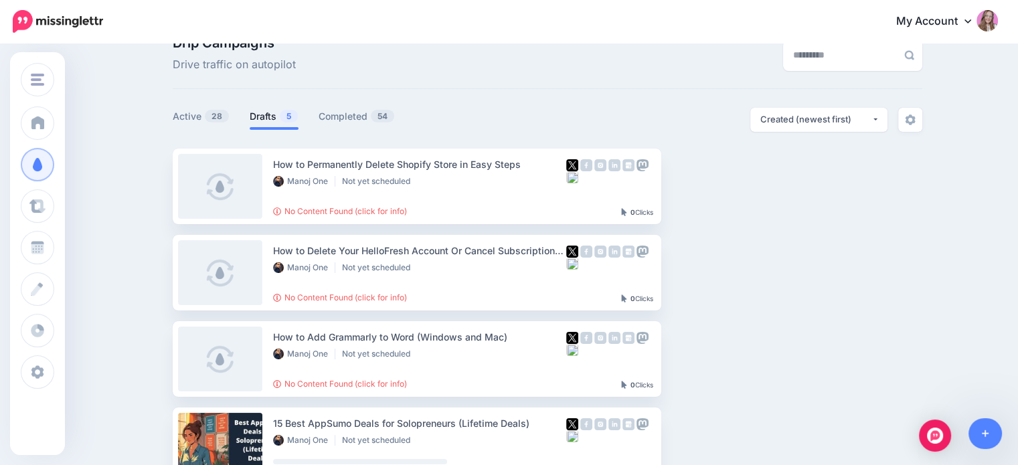
scroll to position [29, 0]
click at [779, 183] on img "button" at bounding box center [779, 185] width 11 height 4
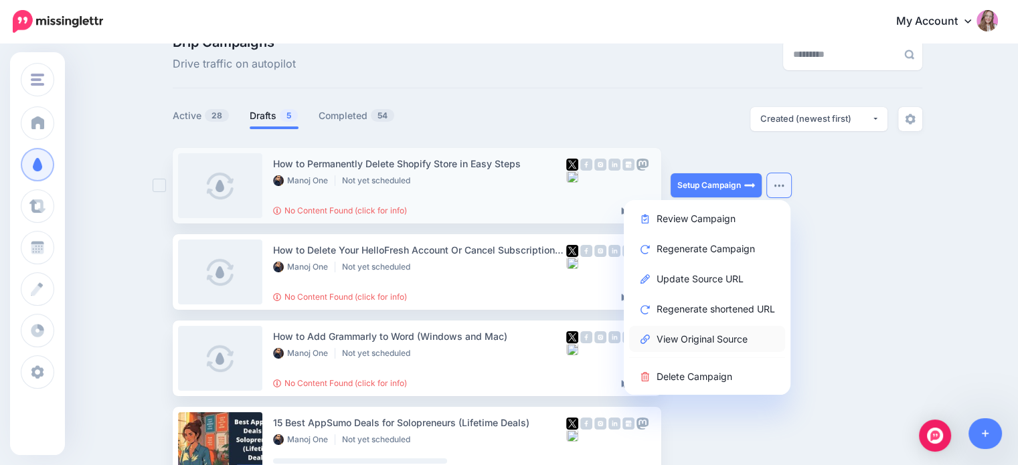
click at [704, 327] on link "View Original Source" at bounding box center [707, 339] width 156 height 26
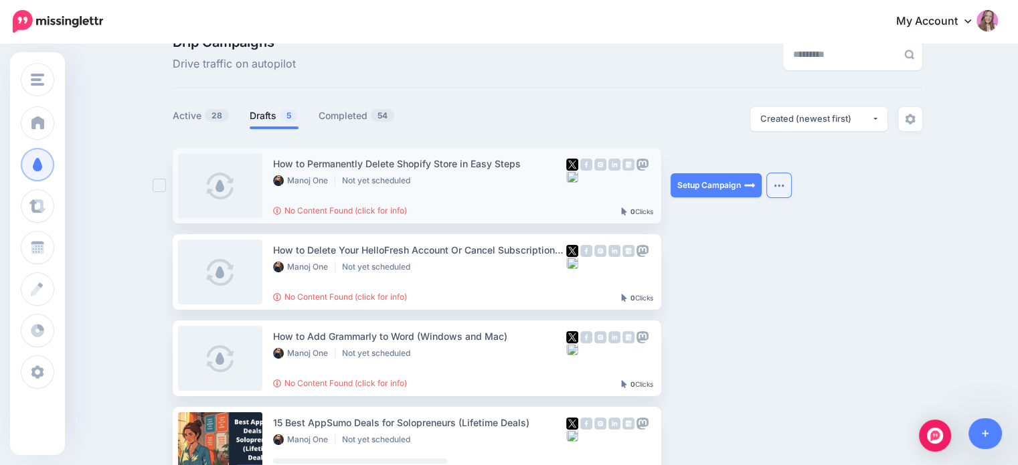
click at [791, 188] on button "button" at bounding box center [779, 185] width 24 height 24
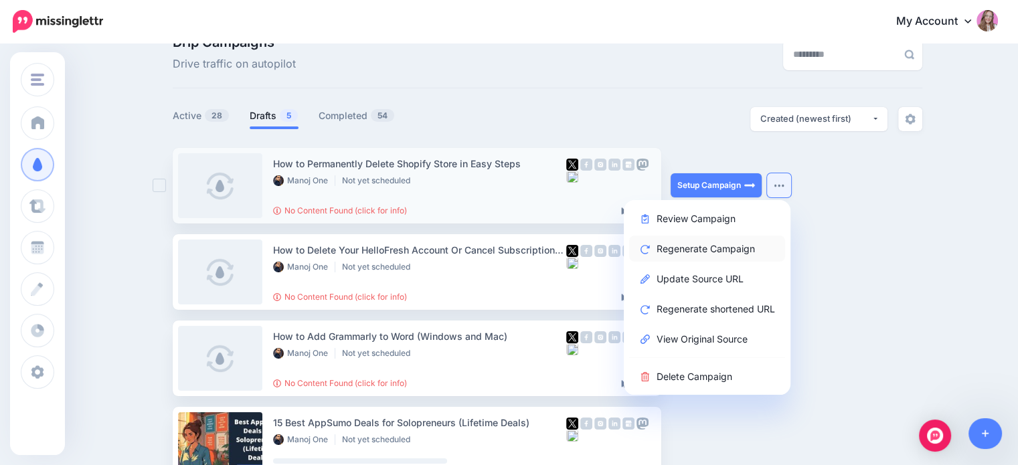
click at [701, 256] on link "Regenerate Campaign" at bounding box center [707, 249] width 156 height 26
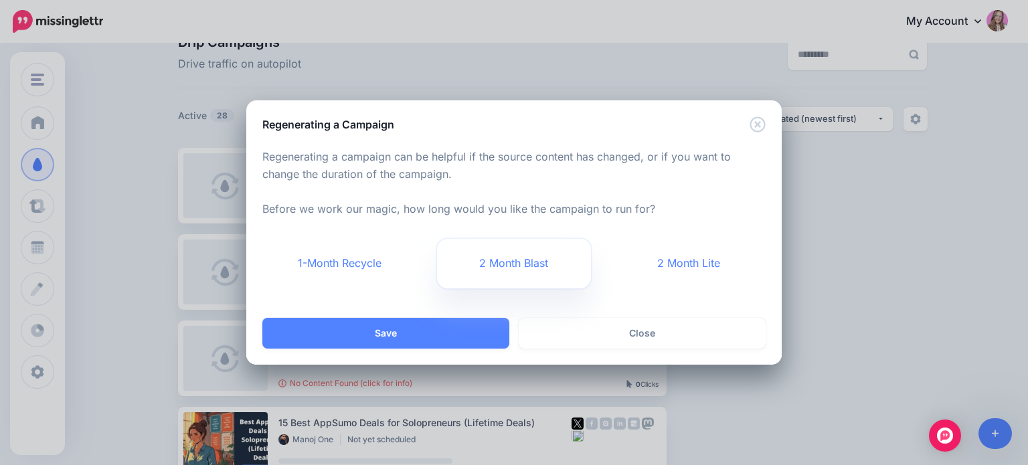
click at [498, 276] on link "2 Month Blast" at bounding box center [514, 264] width 155 height 50
click at [764, 126] on icon "Close" at bounding box center [757, 124] width 15 height 15
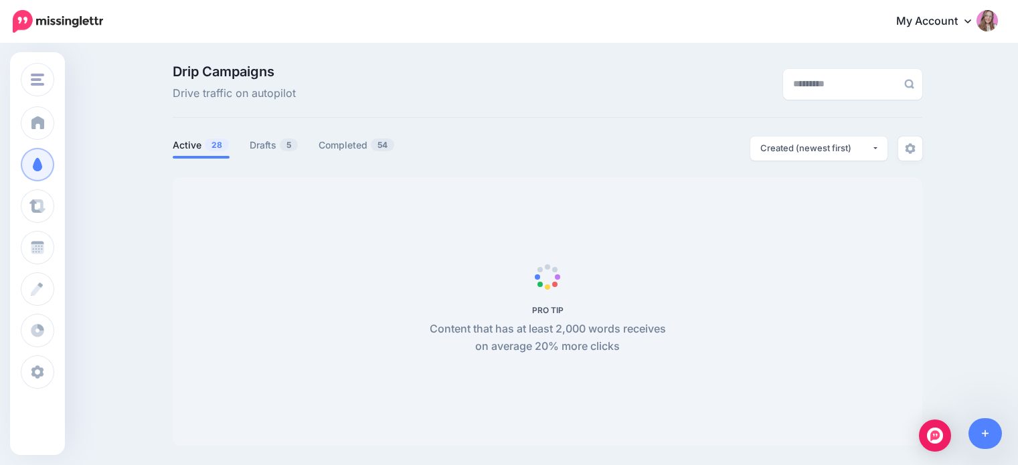
scroll to position [41, 0]
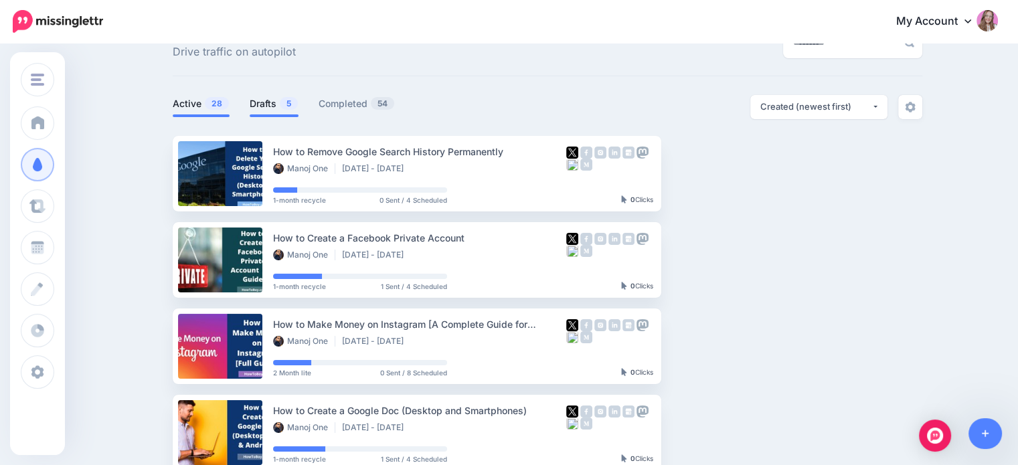
click at [284, 102] on span "5" at bounding box center [289, 103] width 18 height 13
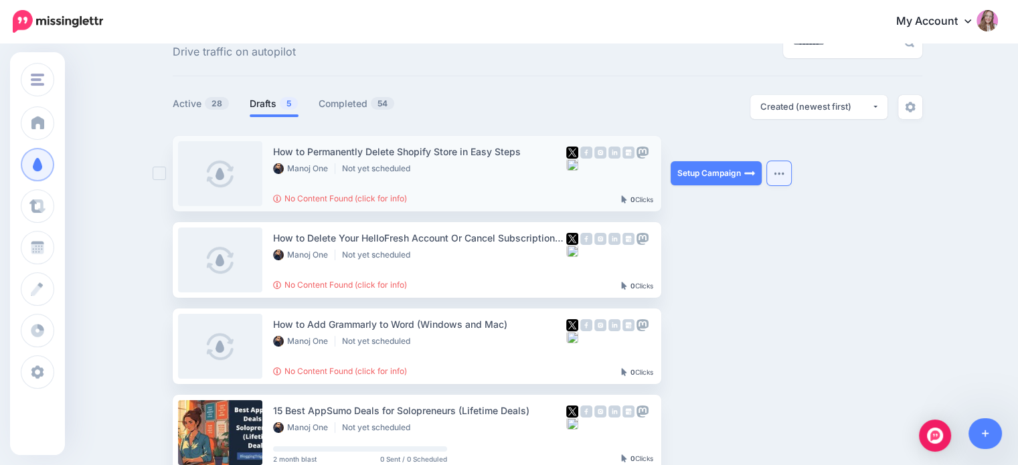
click at [784, 171] on img "button" at bounding box center [779, 173] width 11 height 4
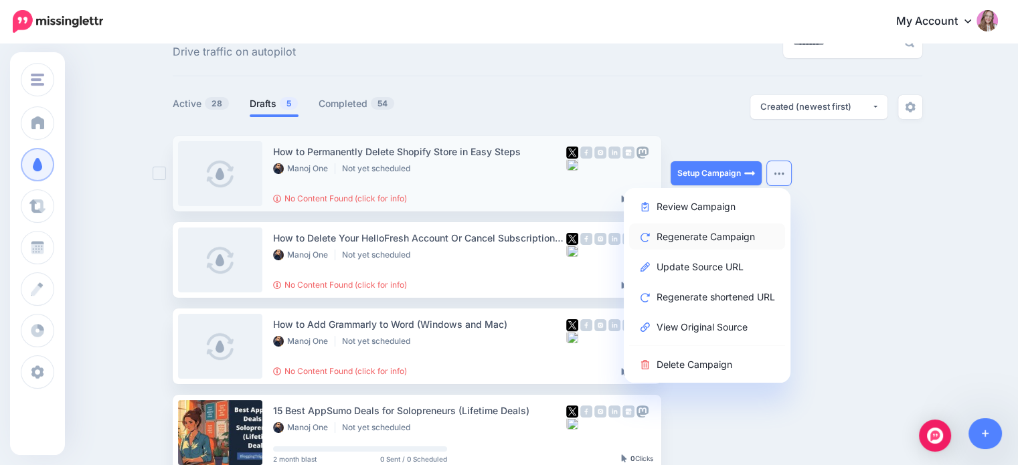
click at [724, 234] on link "Regenerate Campaign" at bounding box center [707, 237] width 156 height 26
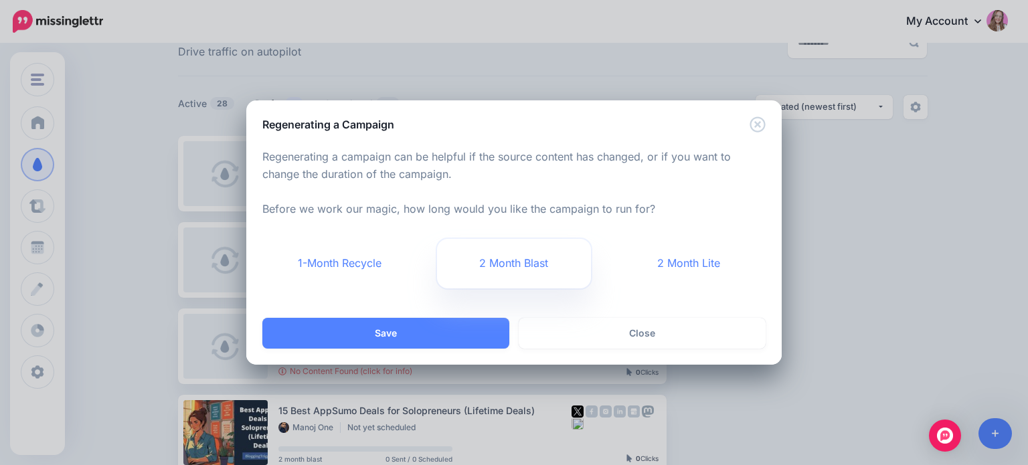
click at [479, 266] on link "2 Month Blast" at bounding box center [514, 264] width 155 height 50
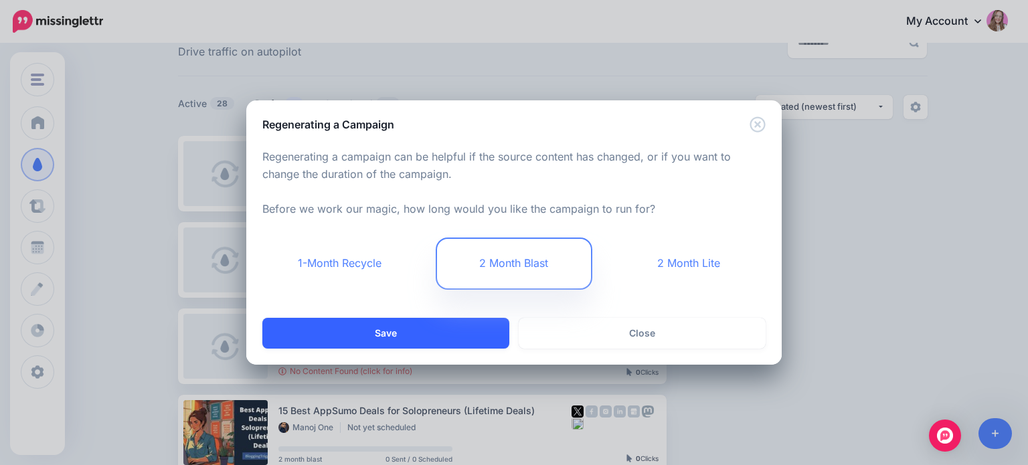
click at [434, 331] on button "Save" at bounding box center [385, 333] width 247 height 31
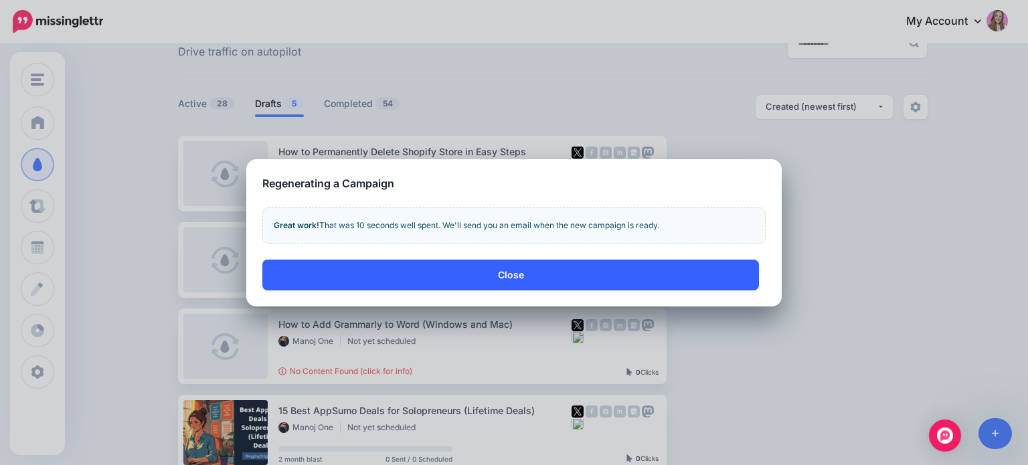
click at [488, 271] on button "Close" at bounding box center [510, 275] width 497 height 31
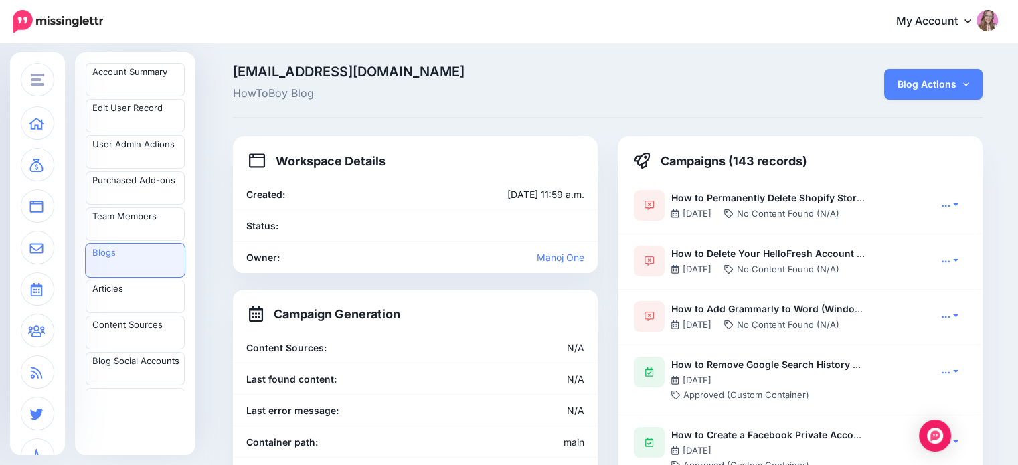
click at [907, 74] on link "Blog Actions" at bounding box center [933, 84] width 98 height 31
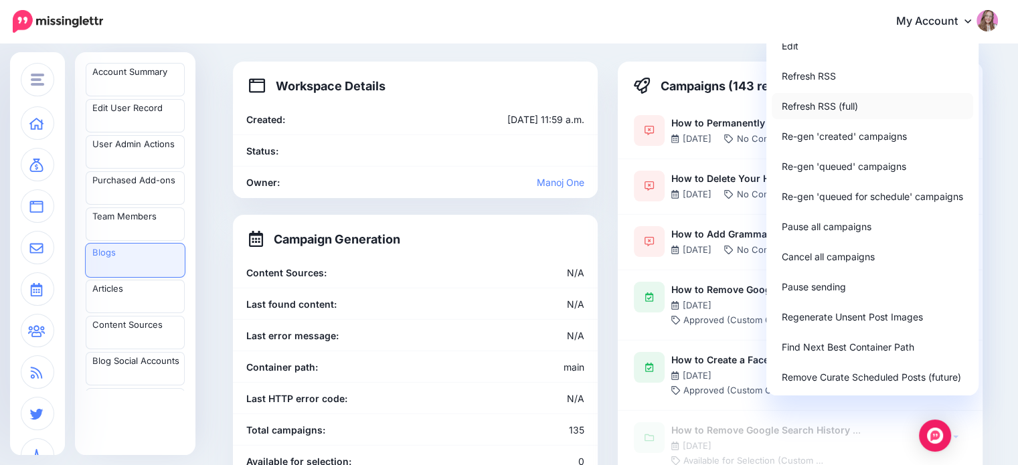
scroll to position [76, 0]
click at [812, 50] on link "Edit" at bounding box center [872, 44] width 201 height 26
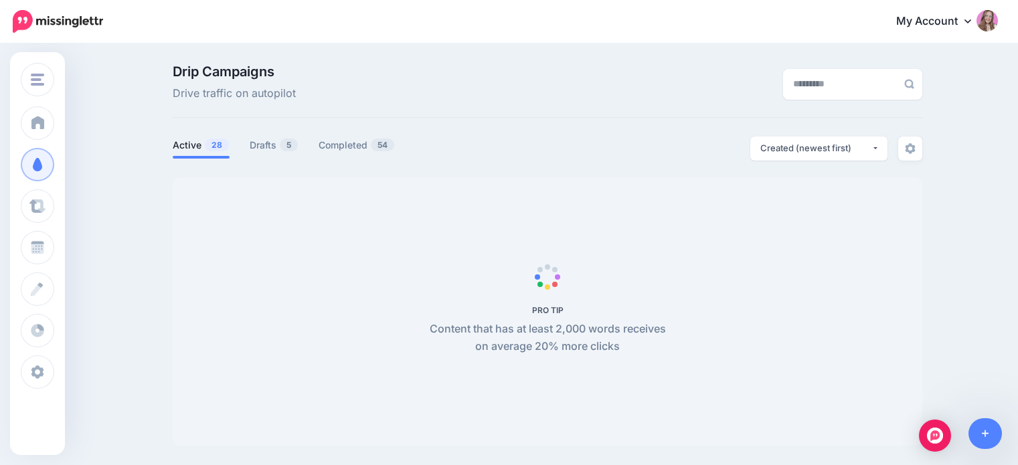
scroll to position [41, 0]
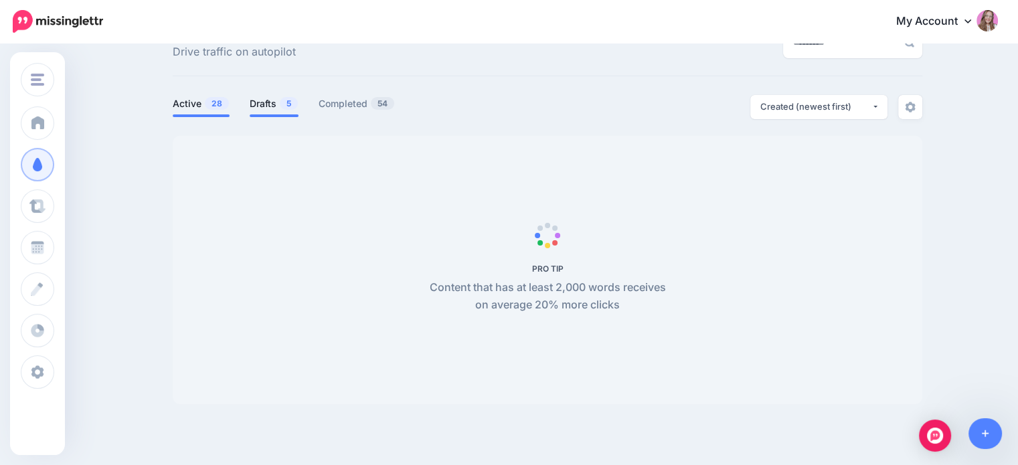
click at [265, 104] on link "Drafts 5" at bounding box center [274, 104] width 49 height 16
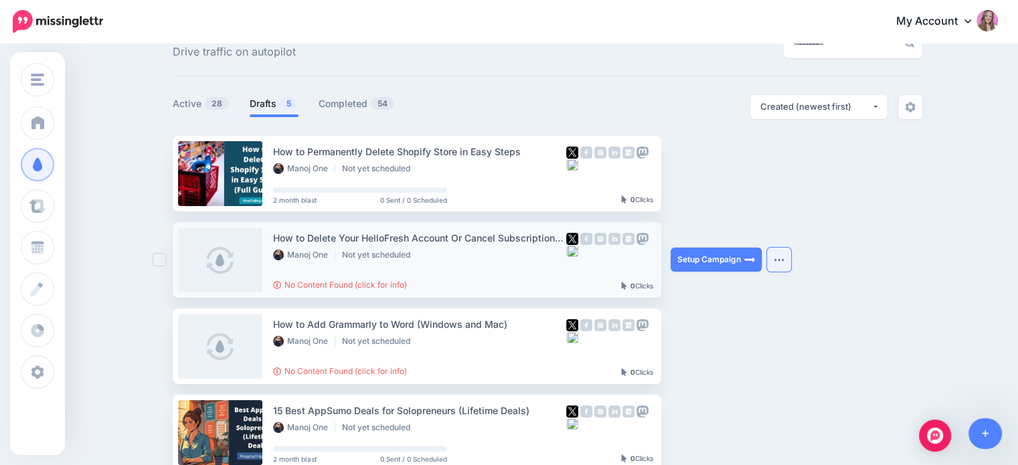
click at [781, 261] on img "button" at bounding box center [779, 260] width 11 height 4
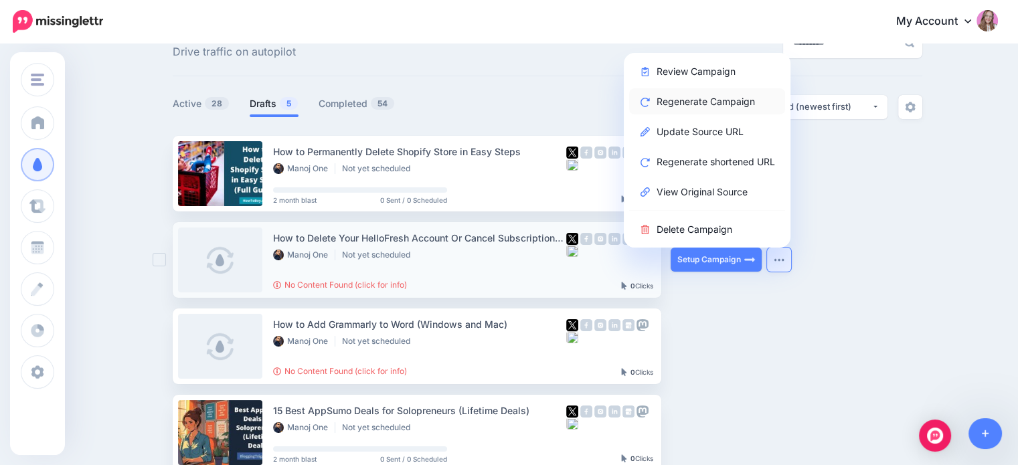
click at [693, 104] on link "Regenerate Campaign" at bounding box center [707, 101] width 156 height 26
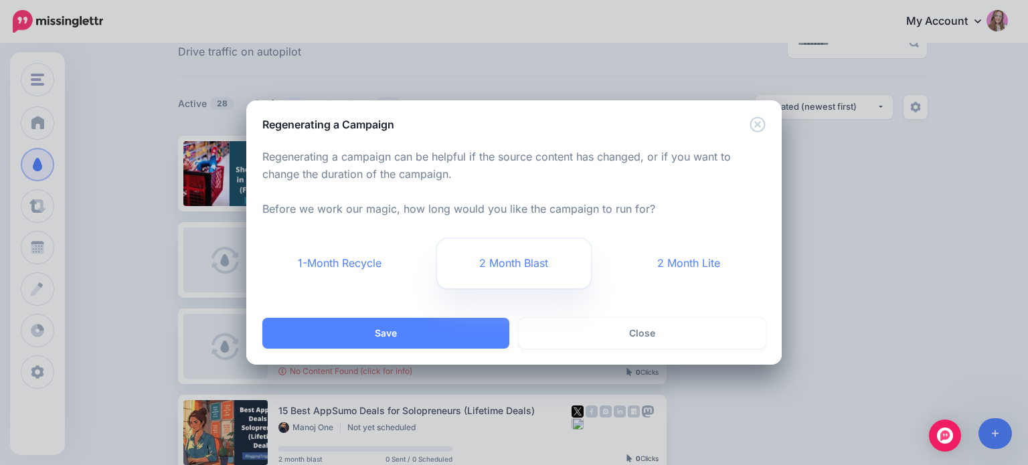
click at [473, 272] on link "2 Month Blast" at bounding box center [514, 264] width 155 height 50
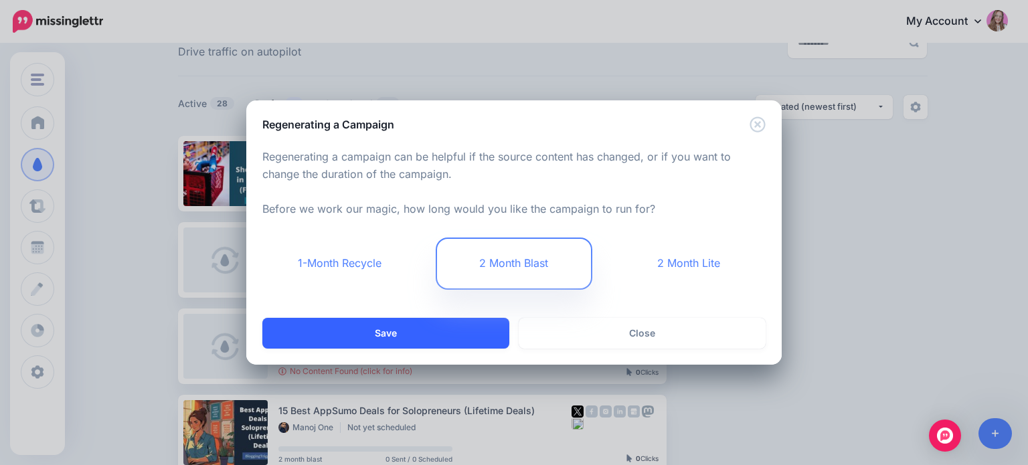
click at [430, 331] on button "Save" at bounding box center [385, 333] width 247 height 31
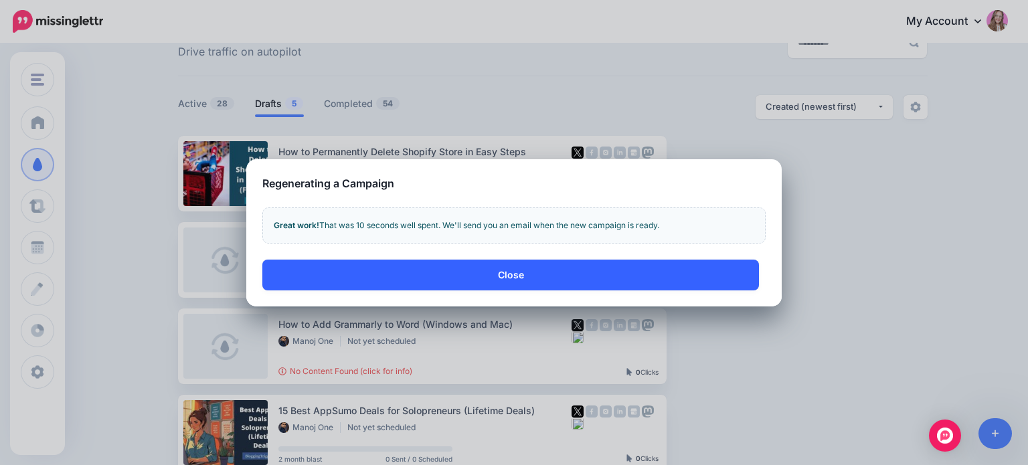
click at [512, 271] on button "Close" at bounding box center [510, 275] width 497 height 31
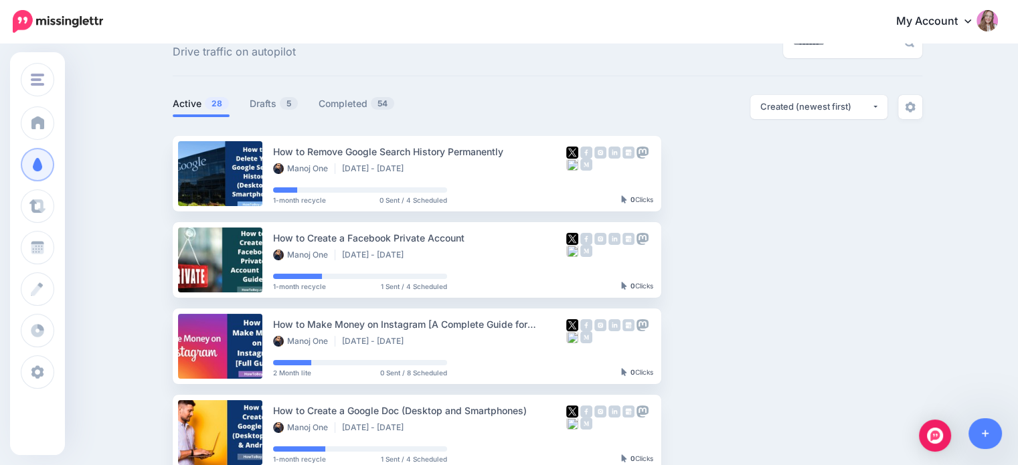
scroll to position [41, 0]
click at [268, 104] on link "Drafts 5" at bounding box center [274, 104] width 49 height 16
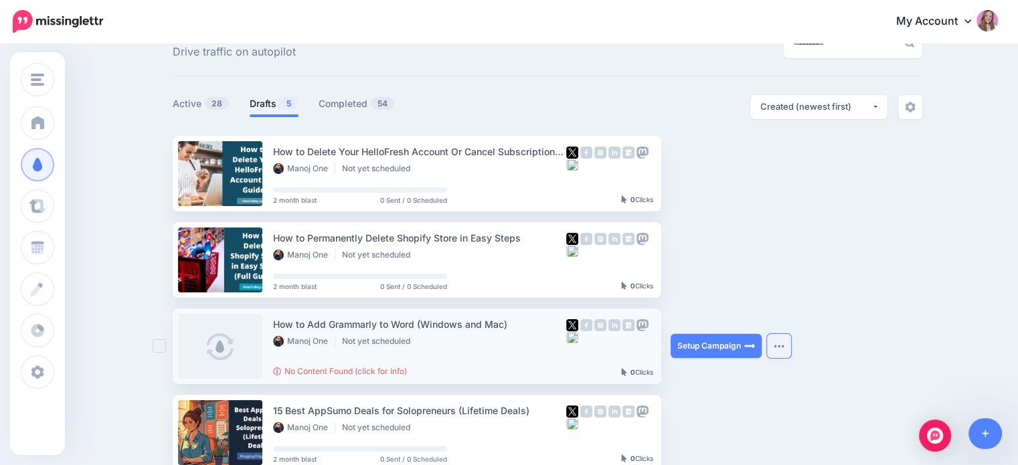
click at [790, 355] on button "button" at bounding box center [779, 346] width 24 height 24
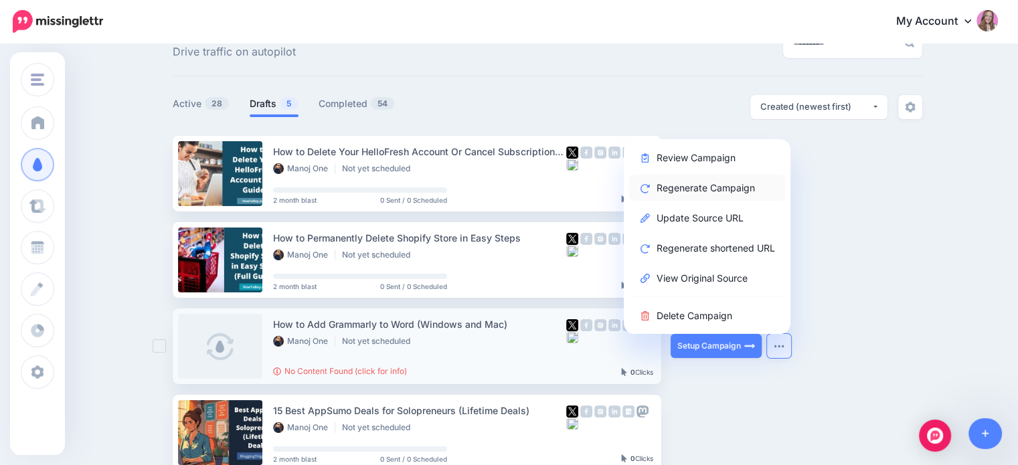
click at [699, 189] on link "Regenerate Campaign" at bounding box center [707, 188] width 156 height 26
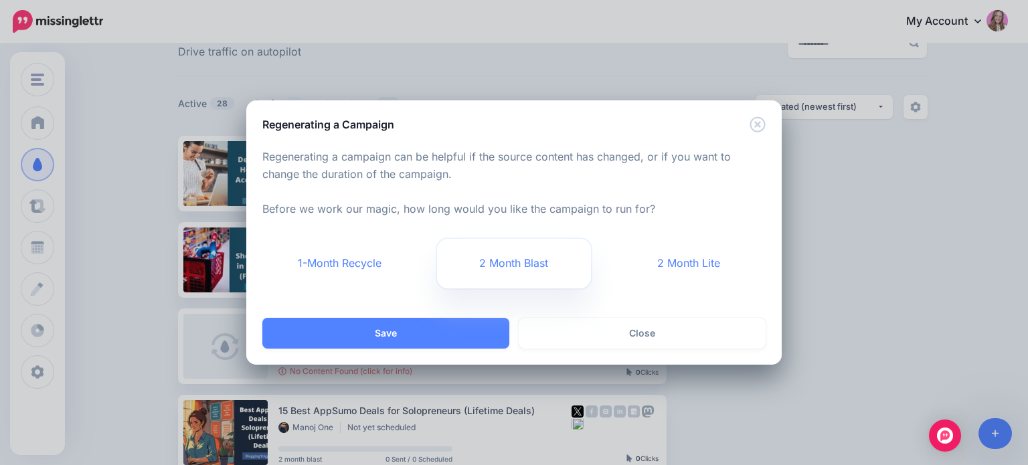
click at [495, 264] on link "2 Month Blast" at bounding box center [514, 264] width 155 height 50
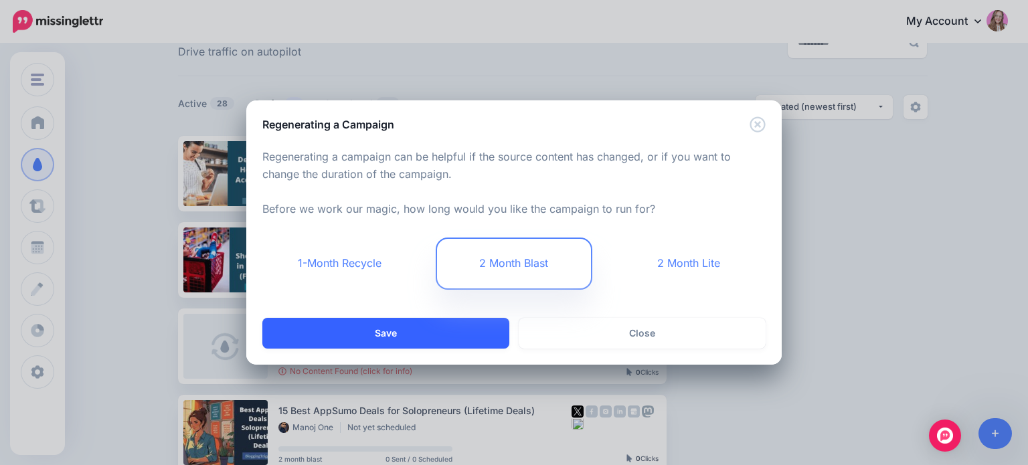
click at [422, 329] on button "Save" at bounding box center [385, 333] width 247 height 31
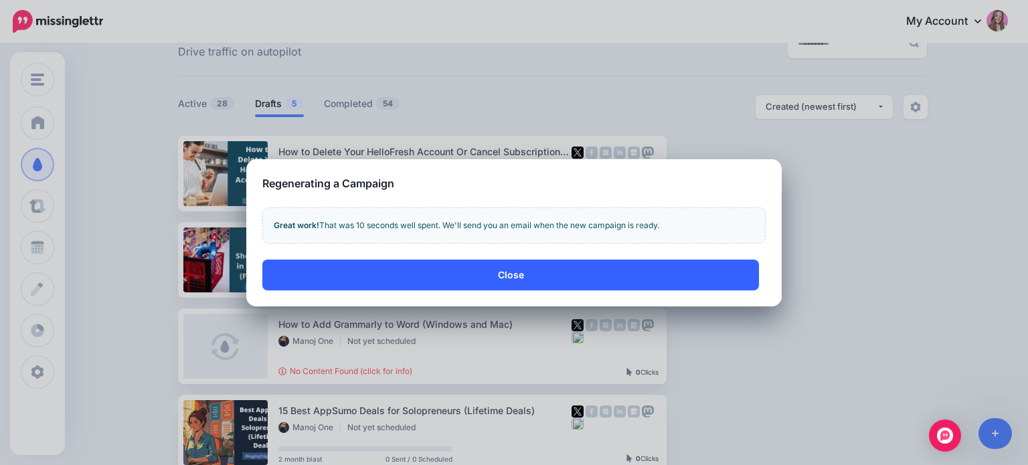
click at [307, 272] on button "Close" at bounding box center [510, 275] width 497 height 31
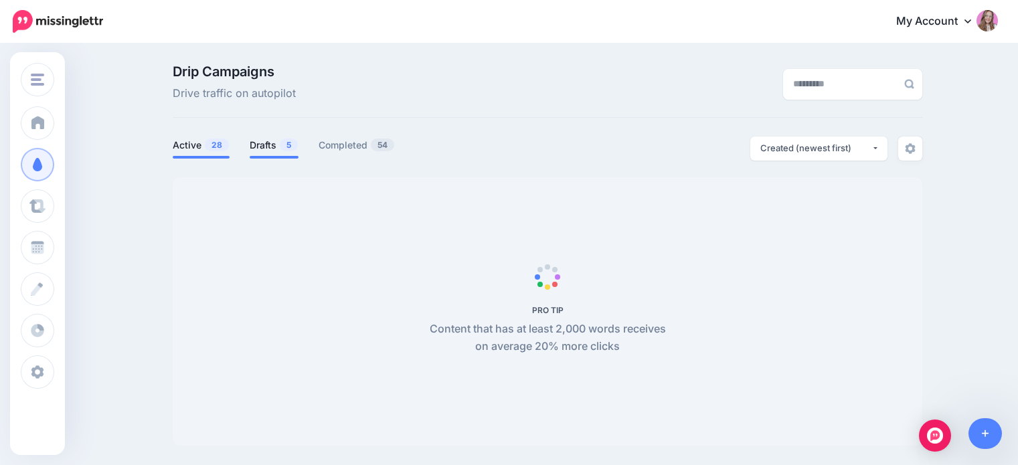
scroll to position [41, 0]
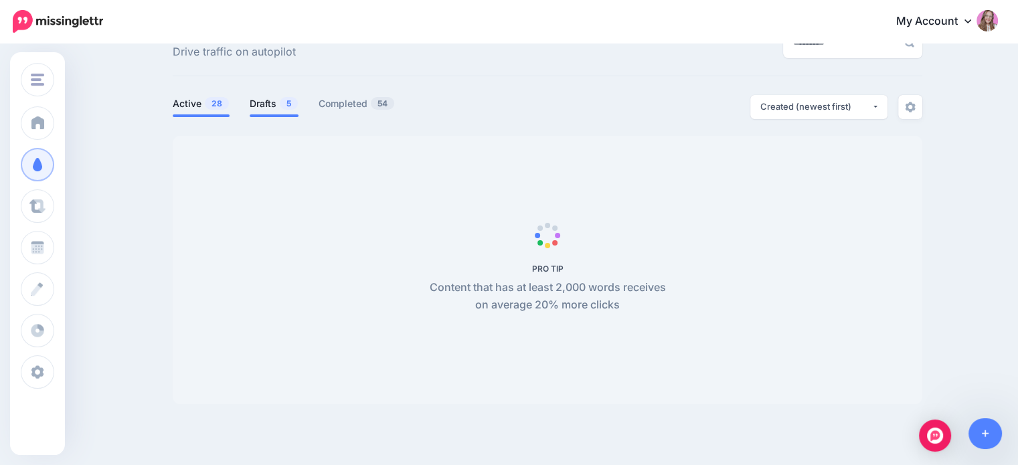
click at [275, 106] on link "Drafts 5" at bounding box center [274, 104] width 49 height 16
